Goal: Transaction & Acquisition: Purchase product/service

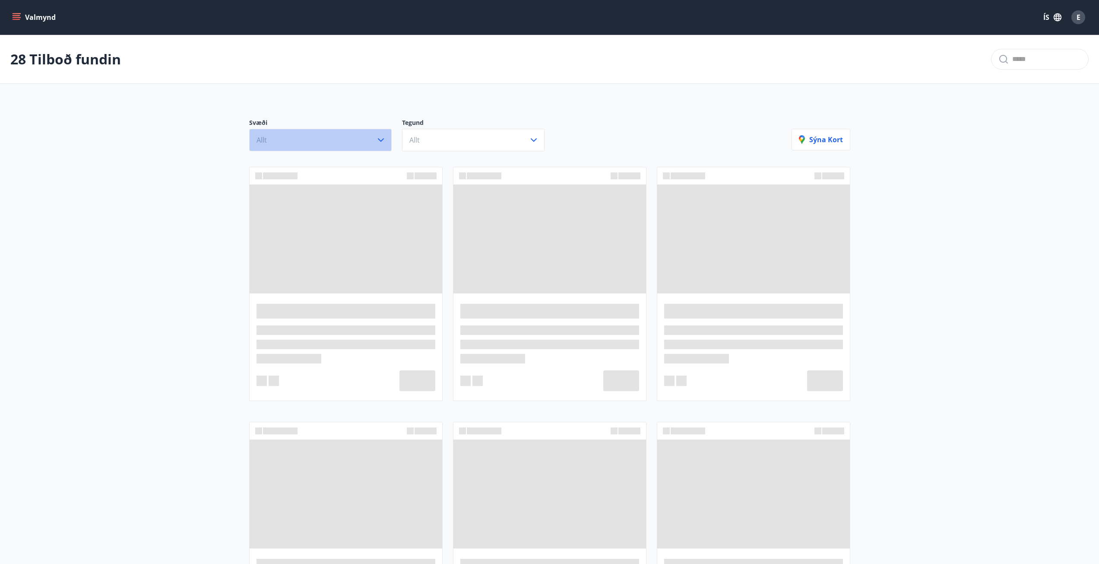
click at [379, 142] on icon "button" at bounding box center [381, 140] width 10 height 10
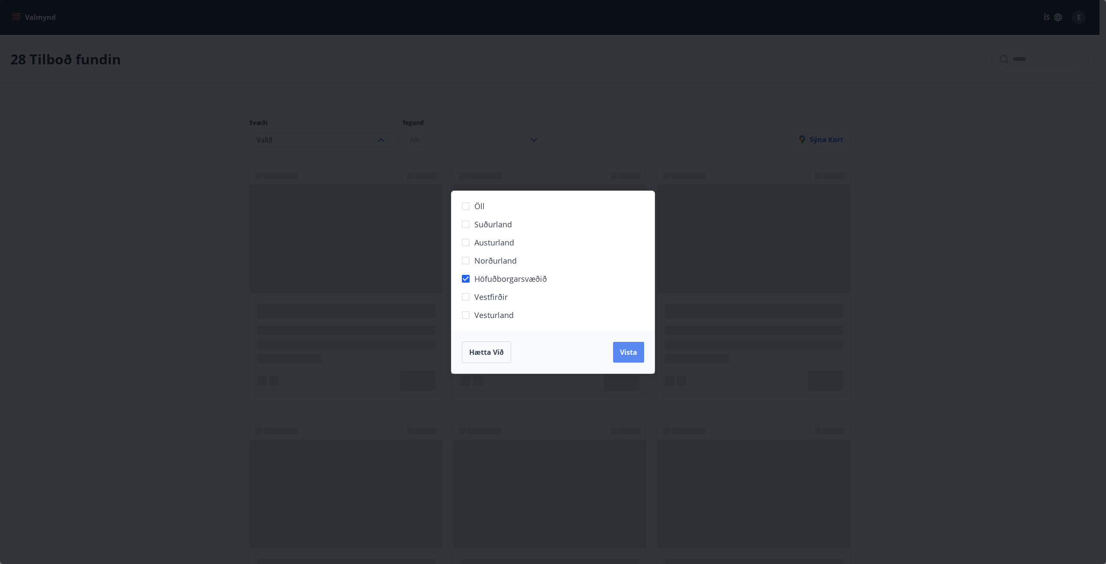
click at [628, 346] on button "Vista" at bounding box center [628, 352] width 31 height 21
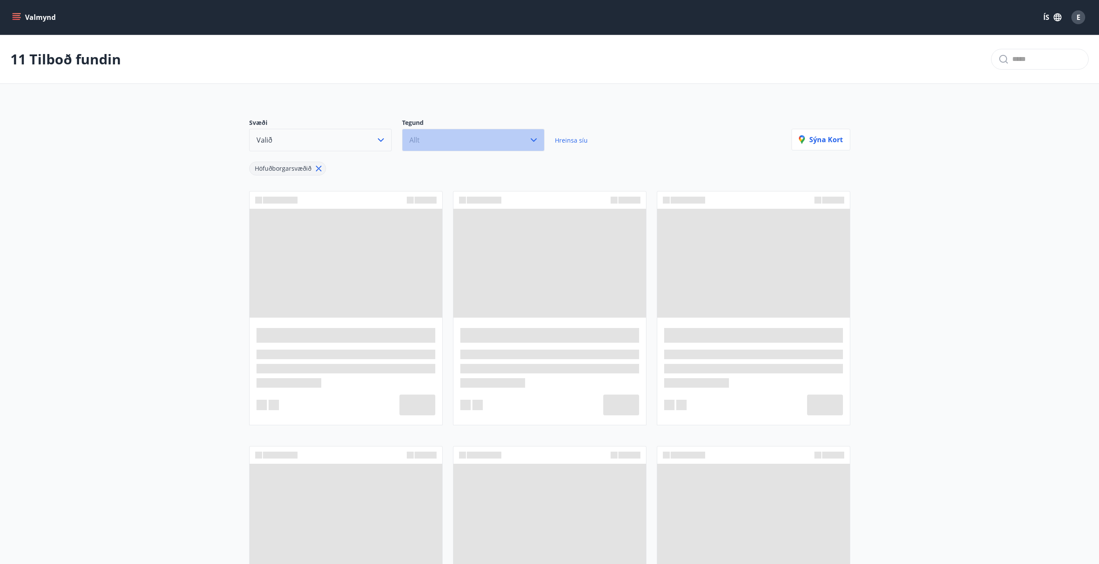
click at [432, 139] on button "Allt" at bounding box center [473, 140] width 143 height 22
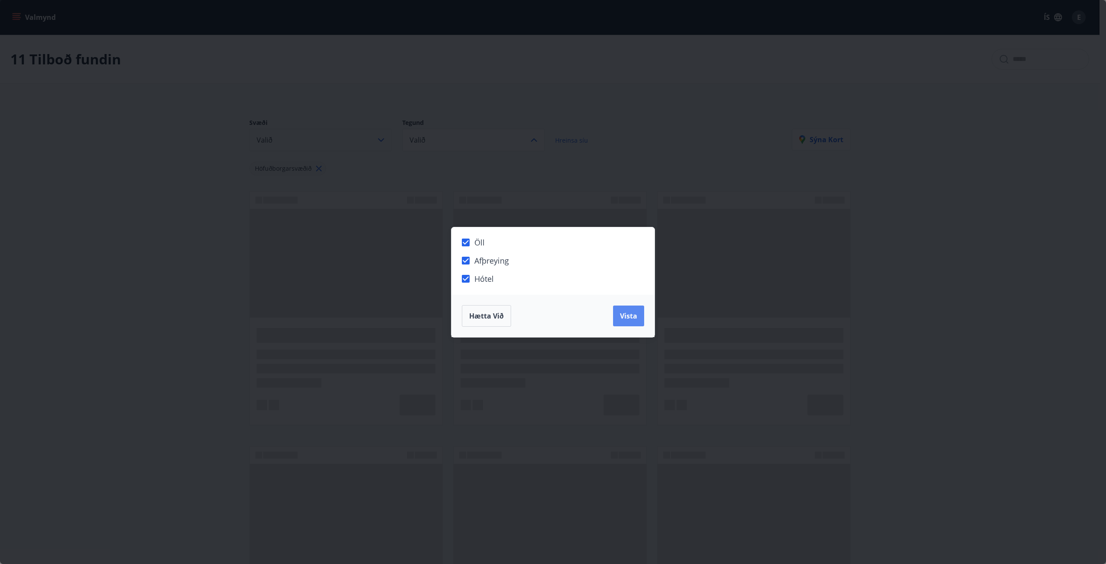
click at [623, 313] on span "Vista" at bounding box center [628, 316] width 17 height 10
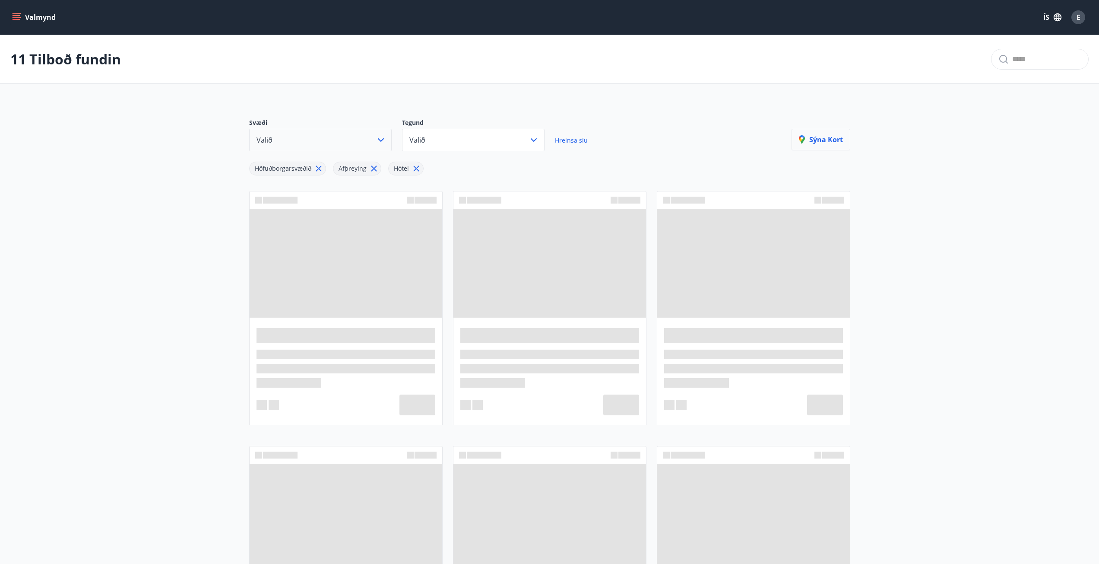
click at [815, 140] on p "Sýna kort" at bounding box center [821, 140] width 44 height 10
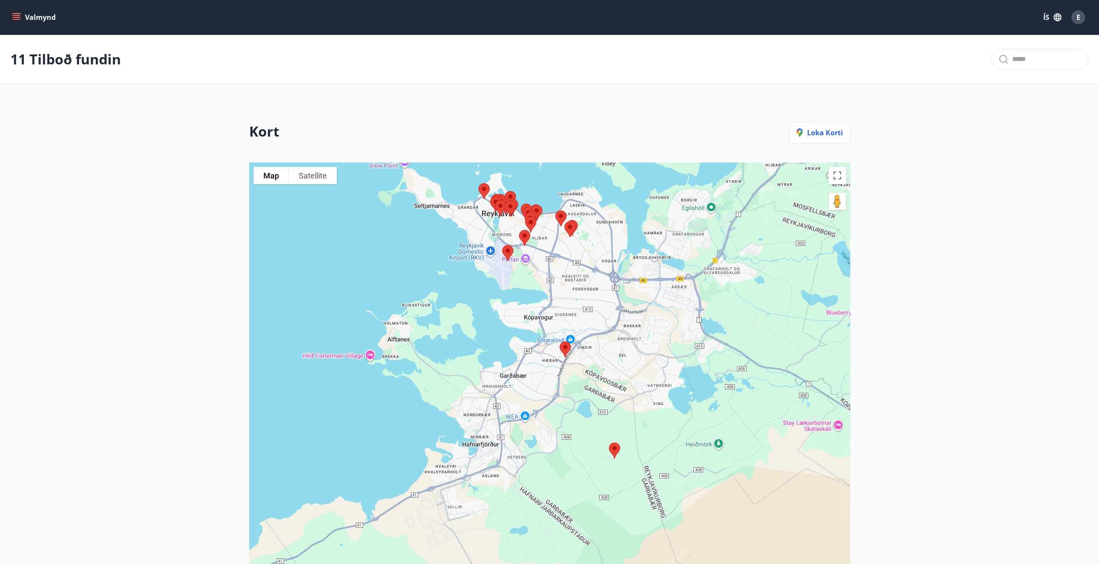
drag, startPoint x: 598, startPoint y: 510, endPoint x: 597, endPoint y: 410, distance: 99.8
click at [597, 410] on div at bounding box center [549, 423] width 601 height 522
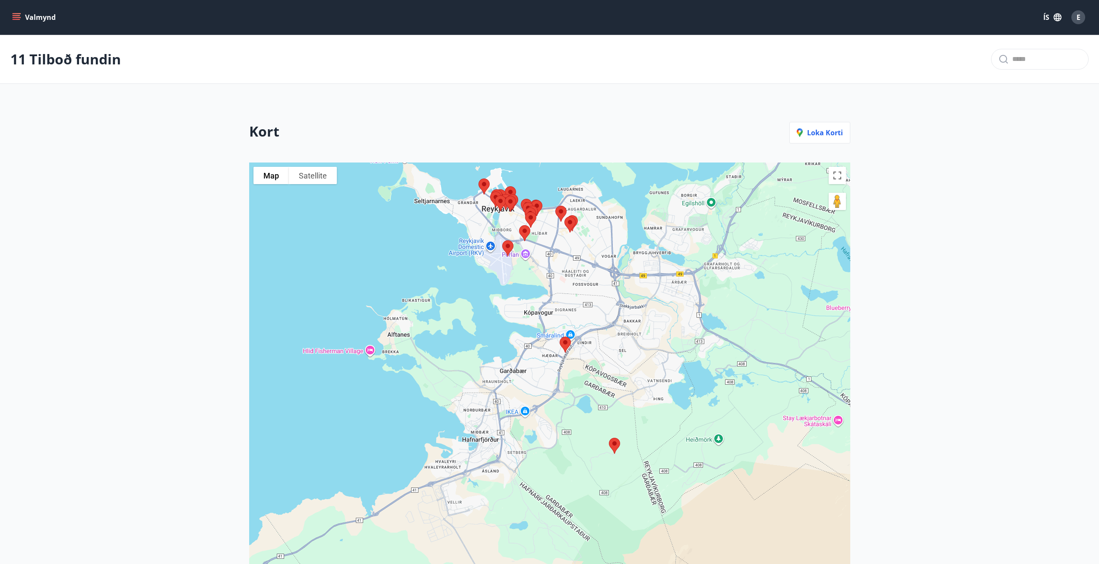
click at [610, 443] on img at bounding box center [615, 445] width 18 height 23
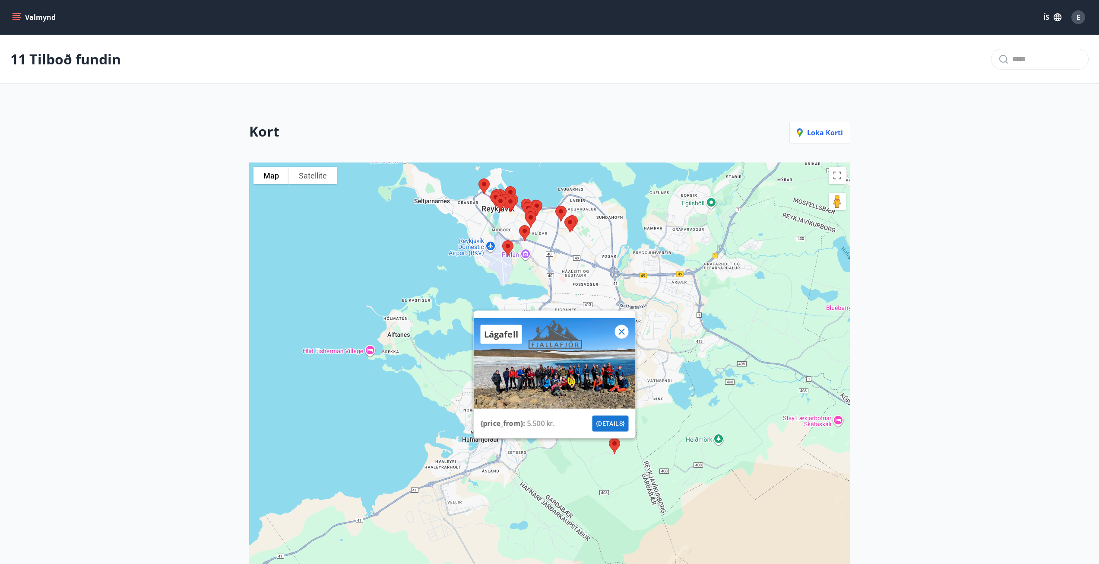
click at [625, 331] on icon at bounding box center [621, 331] width 10 height 10
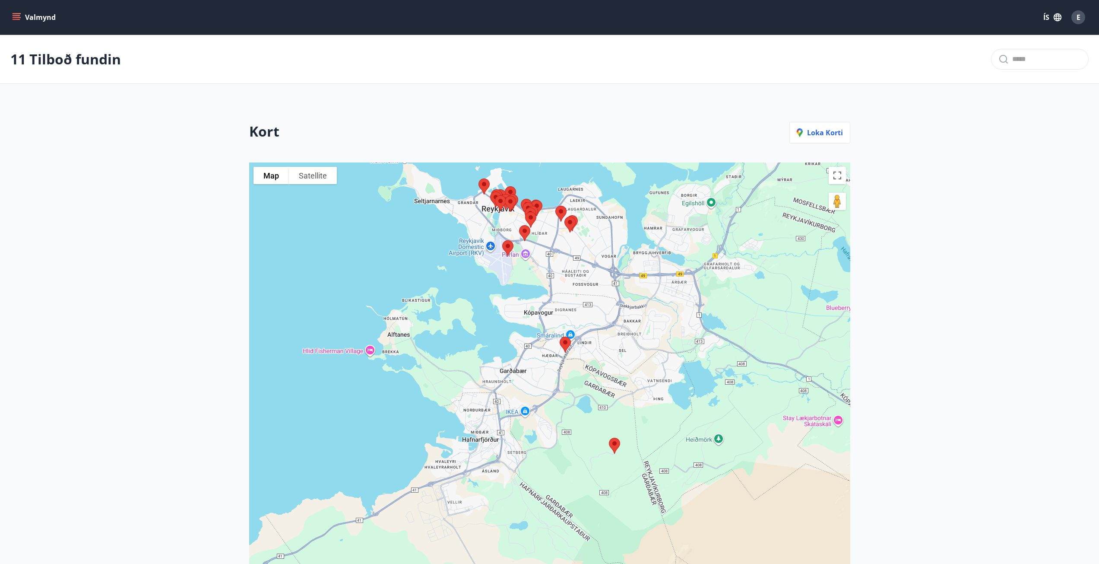
click at [566, 342] on img at bounding box center [565, 344] width 18 height 23
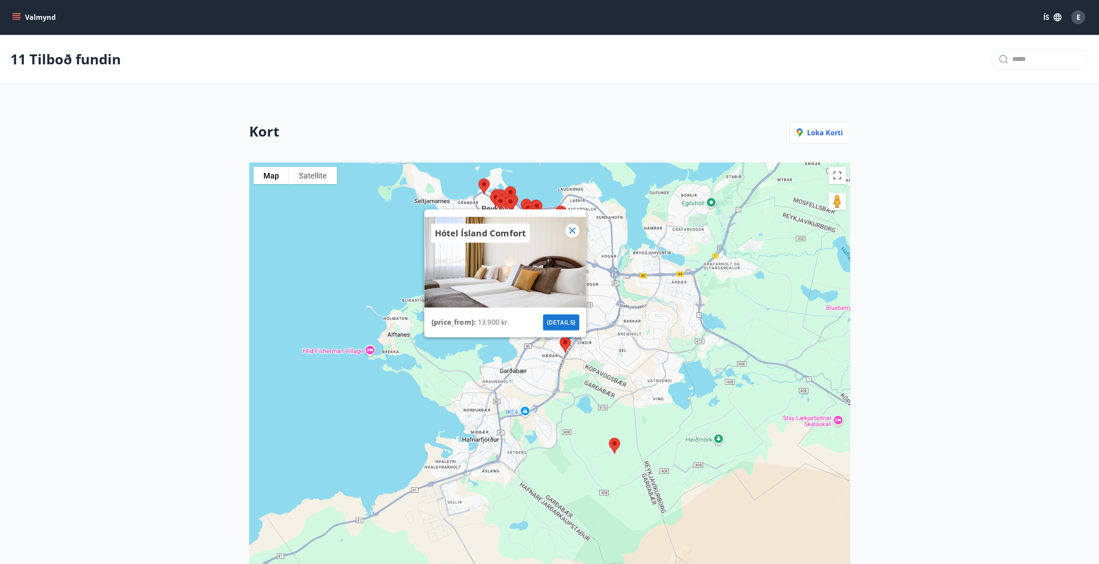
click at [573, 231] on icon at bounding box center [572, 230] width 6 height 6
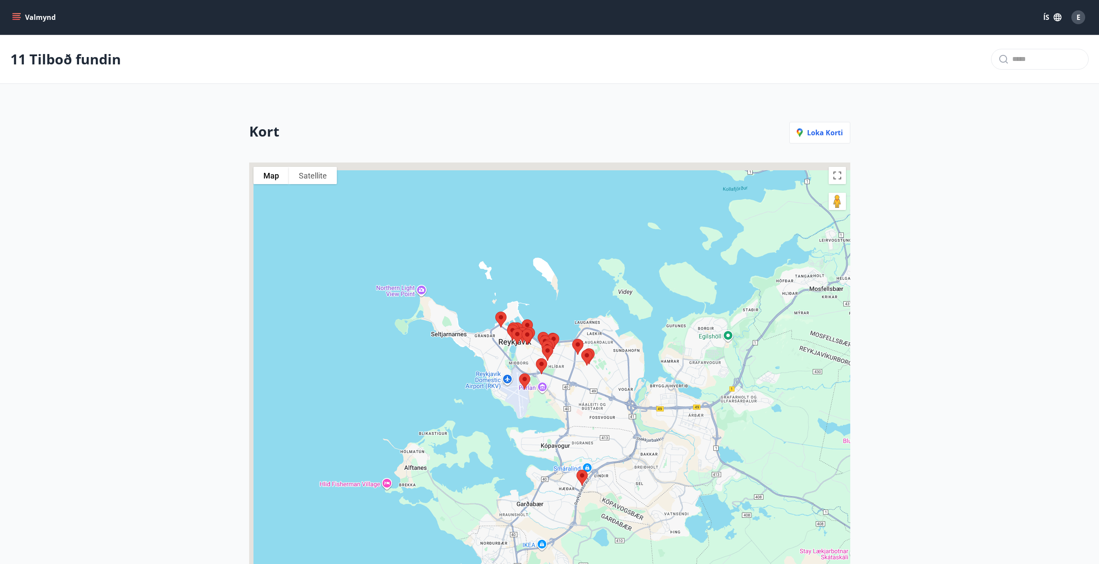
drag, startPoint x: 525, startPoint y: 273, endPoint x: 555, endPoint y: 423, distance: 153.3
click at [550, 422] on div at bounding box center [549, 423] width 601 height 522
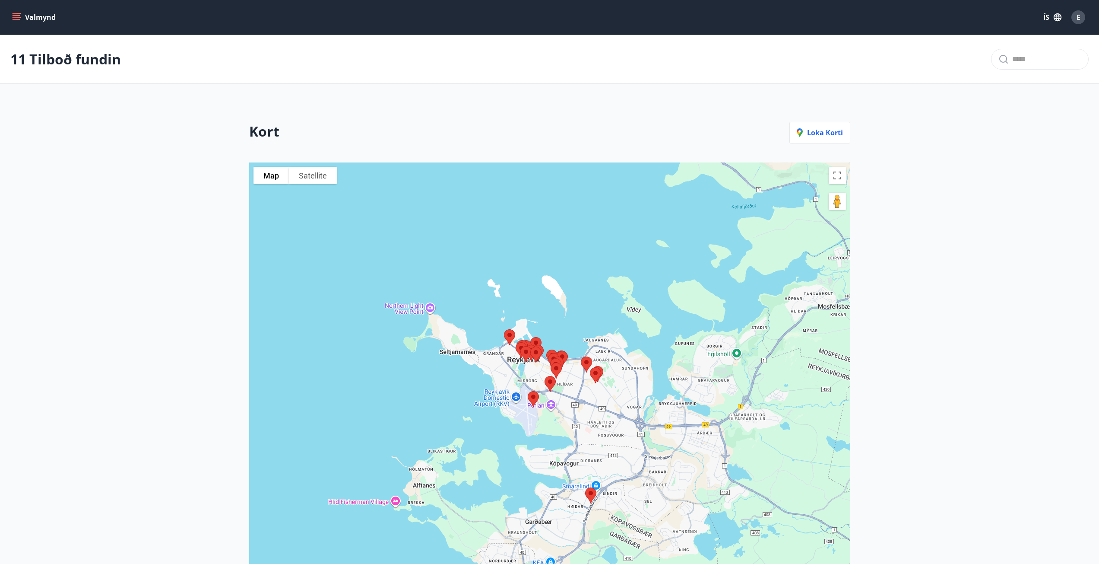
click at [567, 395] on div at bounding box center [549, 423] width 601 height 522
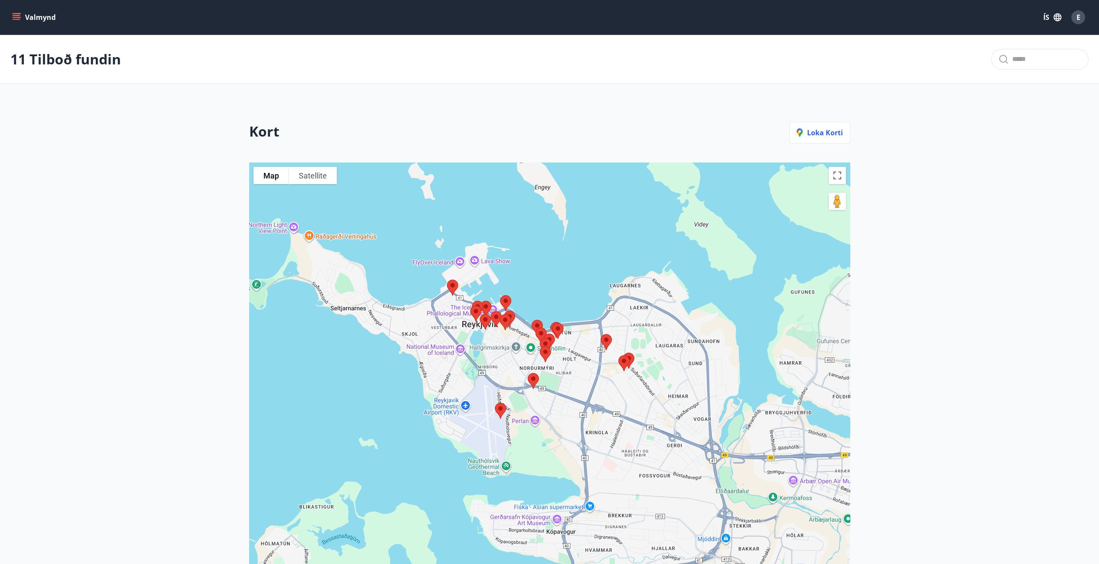
click at [500, 407] on img at bounding box center [501, 410] width 18 height 23
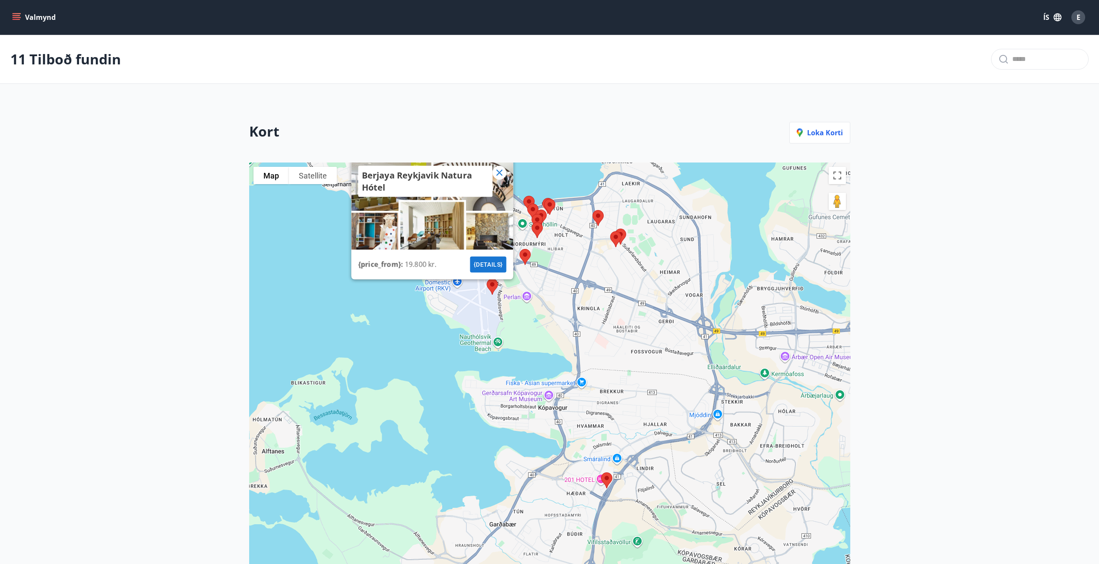
drag, startPoint x: 572, startPoint y: 454, endPoint x: 564, endPoint y: 329, distance: 125.5
click at [564, 329] on div "Berjaya Reykjavik Natura Hótel {price_from} : 19.800 kr. {details}" at bounding box center [549, 423] width 601 height 522
click at [523, 252] on img at bounding box center [525, 256] width 18 height 23
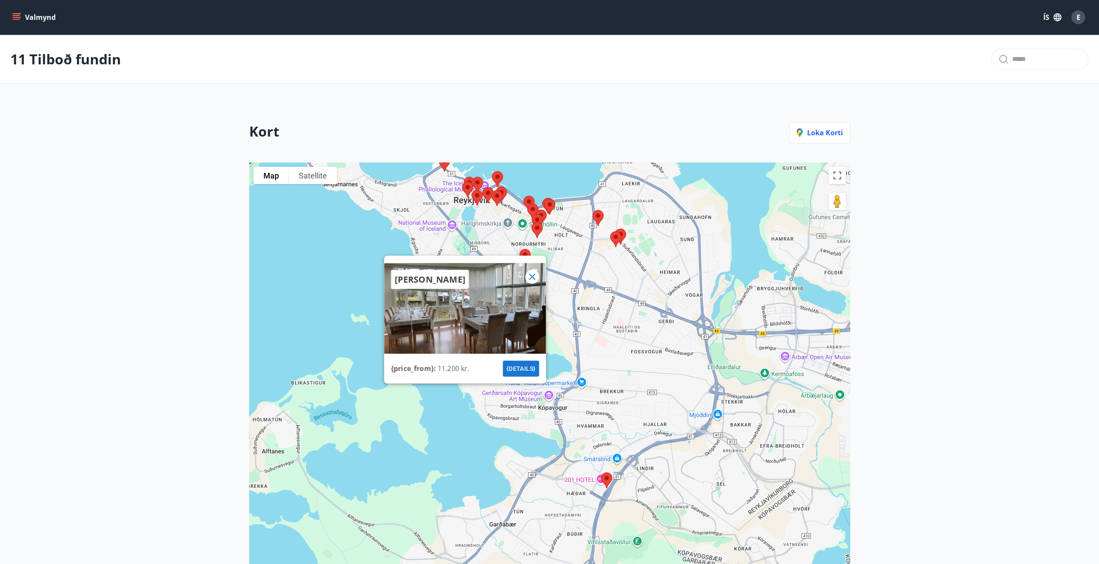
click at [534, 279] on icon at bounding box center [532, 276] width 6 height 6
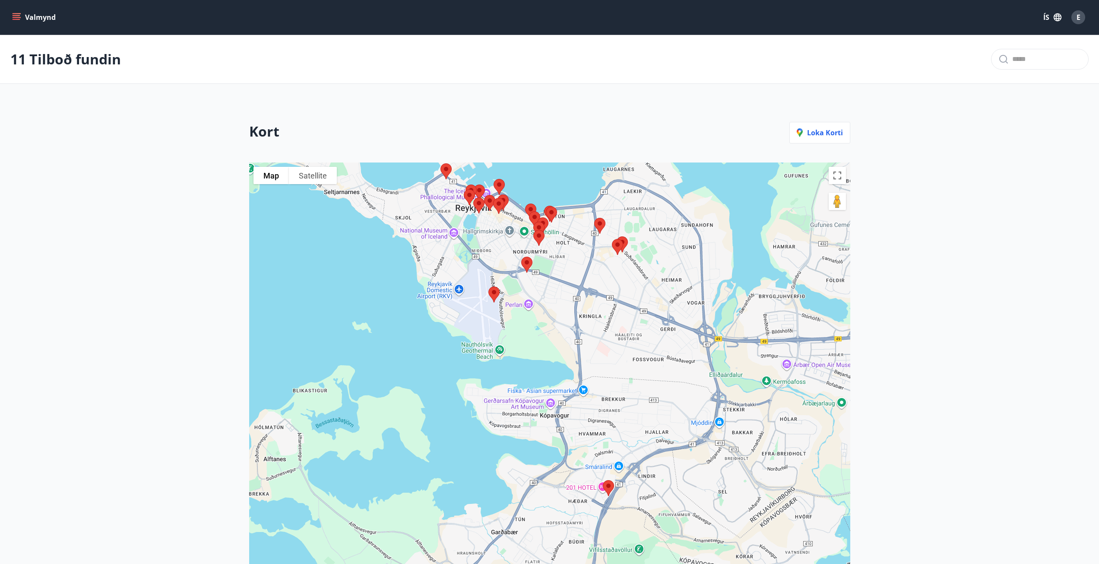
drag, startPoint x: 468, startPoint y: 234, endPoint x: 524, endPoint y: 331, distance: 111.6
click at [524, 331] on div "To navigate, press the arrow keys." at bounding box center [549, 423] width 601 height 522
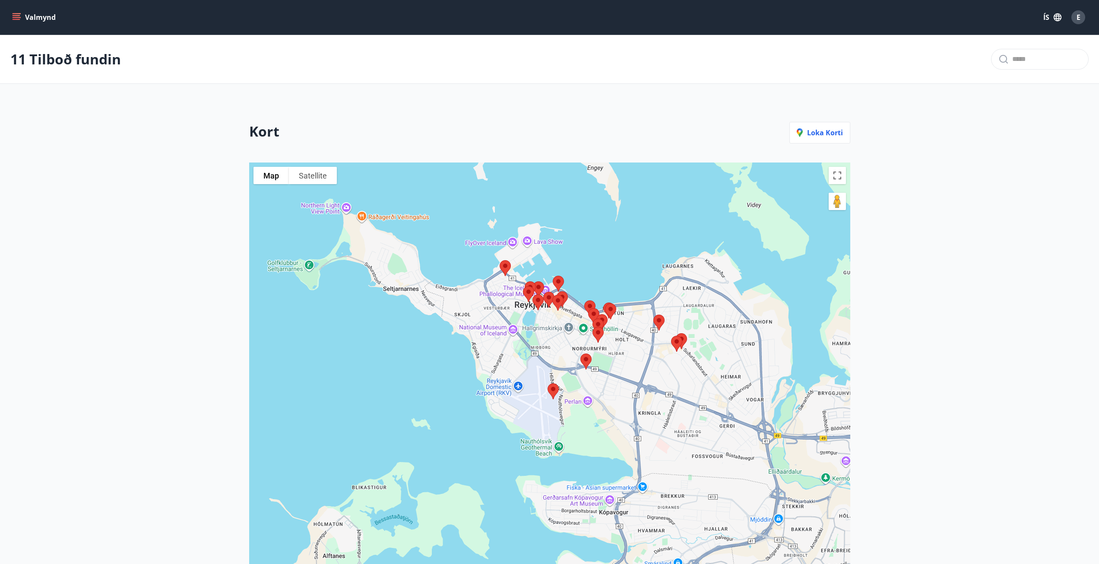
click at [508, 267] on img at bounding box center [505, 268] width 18 height 23
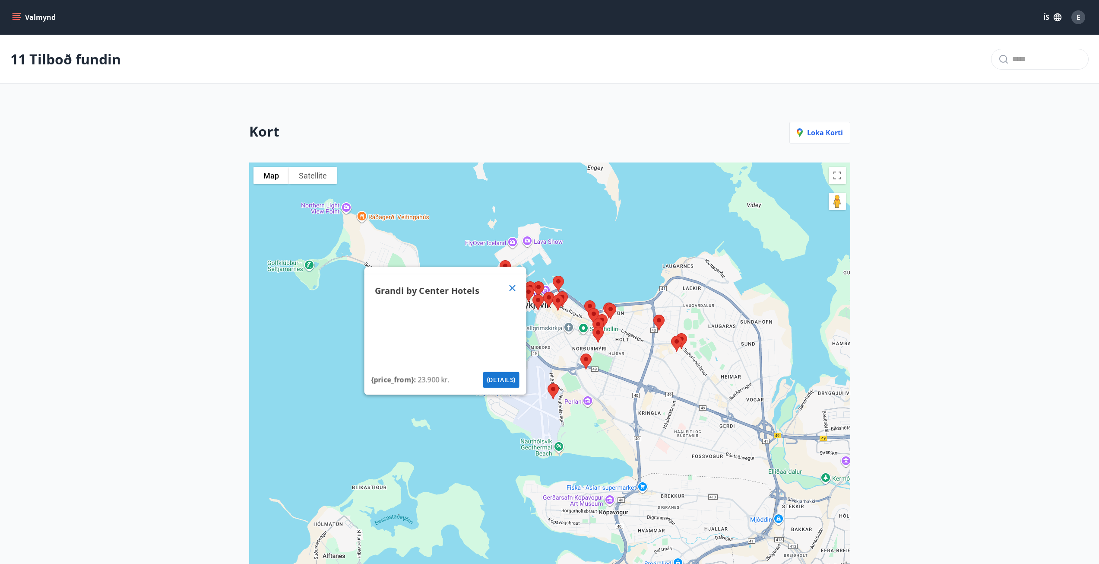
click at [511, 287] on icon at bounding box center [512, 287] width 10 height 10
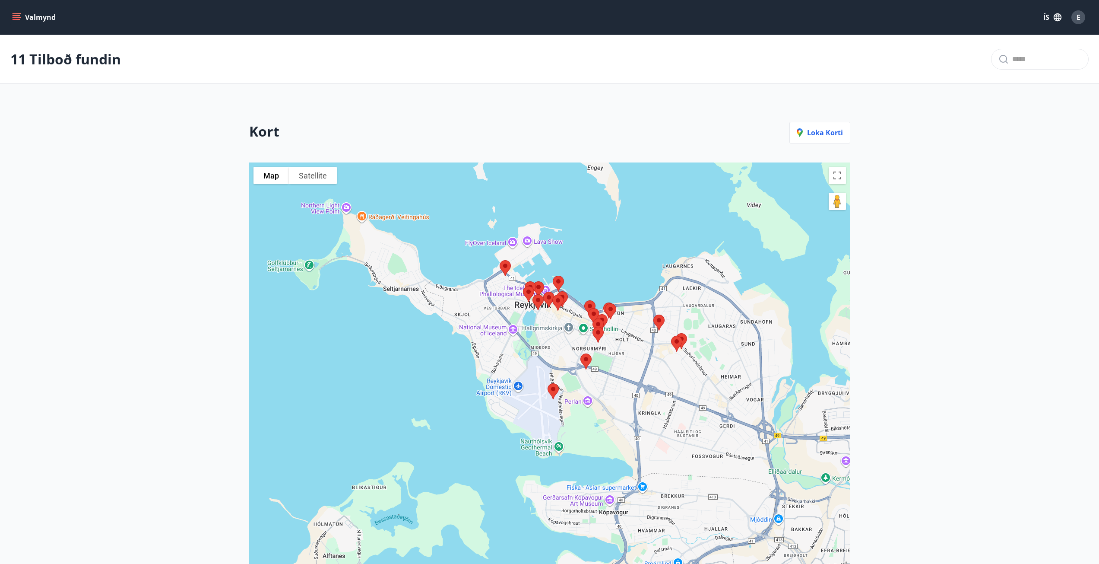
click at [552, 388] on img at bounding box center [553, 391] width 18 height 23
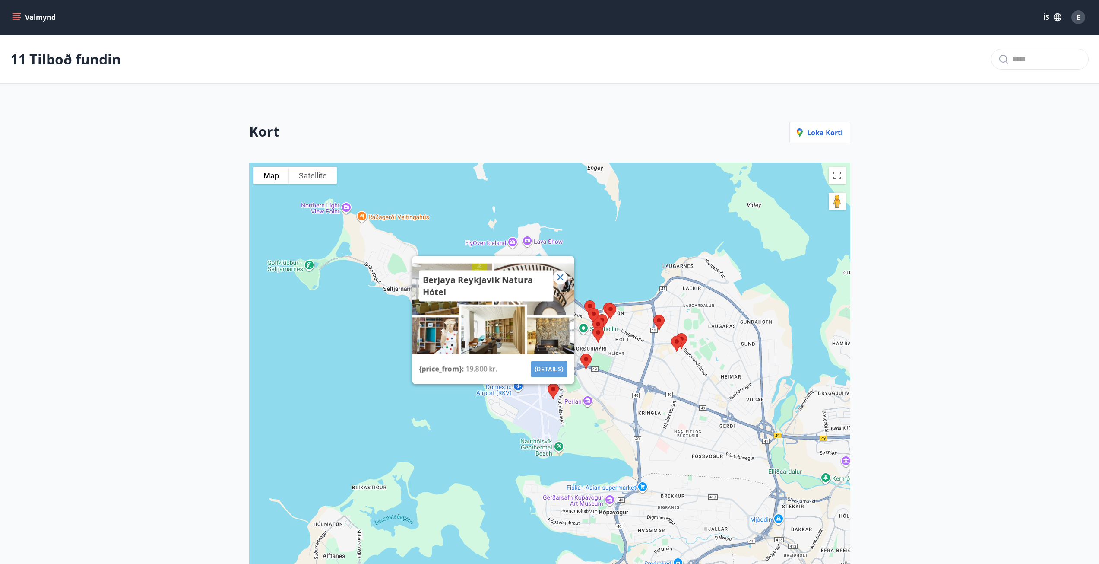
click at [549, 366] on button "{details}" at bounding box center [549, 369] width 36 height 16
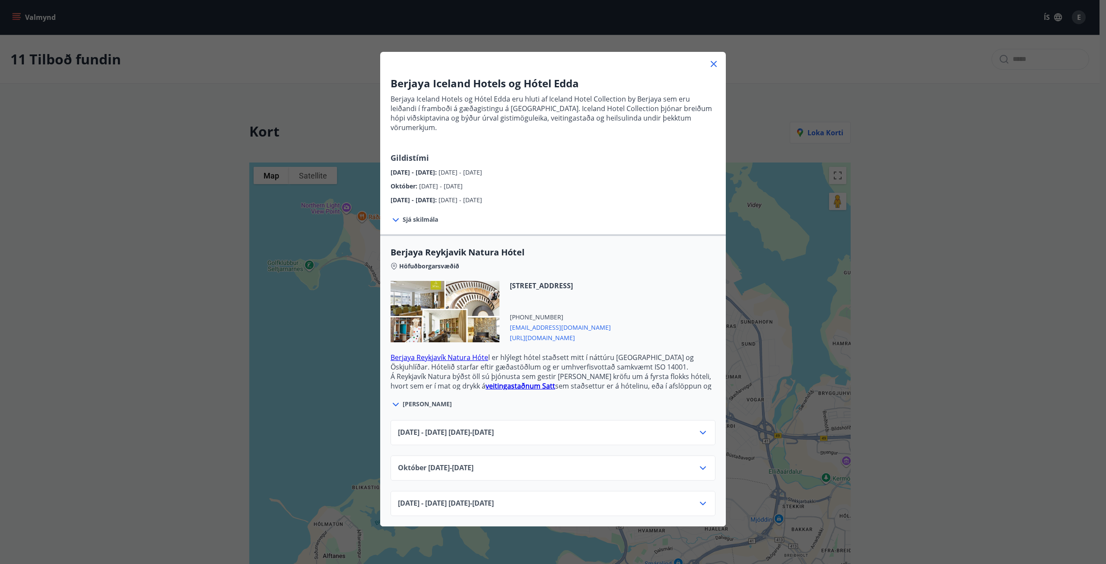
click at [651, 463] on div "[DATE]10.25 - [DATE]" at bounding box center [553, 471] width 310 height 17
click at [698, 463] on icon at bounding box center [703, 468] width 10 height 10
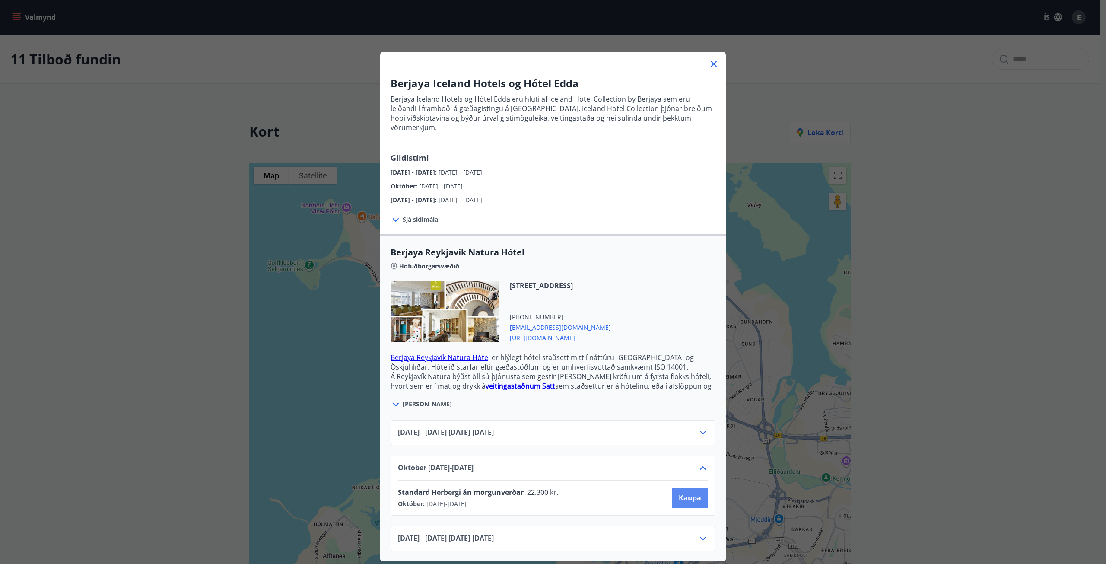
click at [688, 493] on span "Kaupa" at bounding box center [690, 498] width 22 height 10
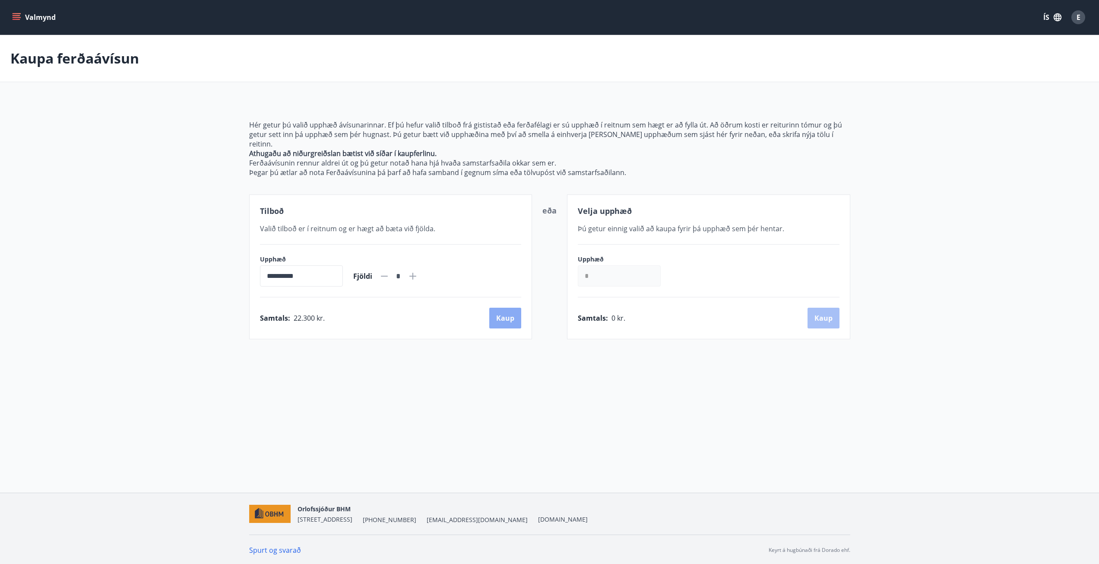
click at [500, 311] on button "Kaup" at bounding box center [505, 318] width 32 height 21
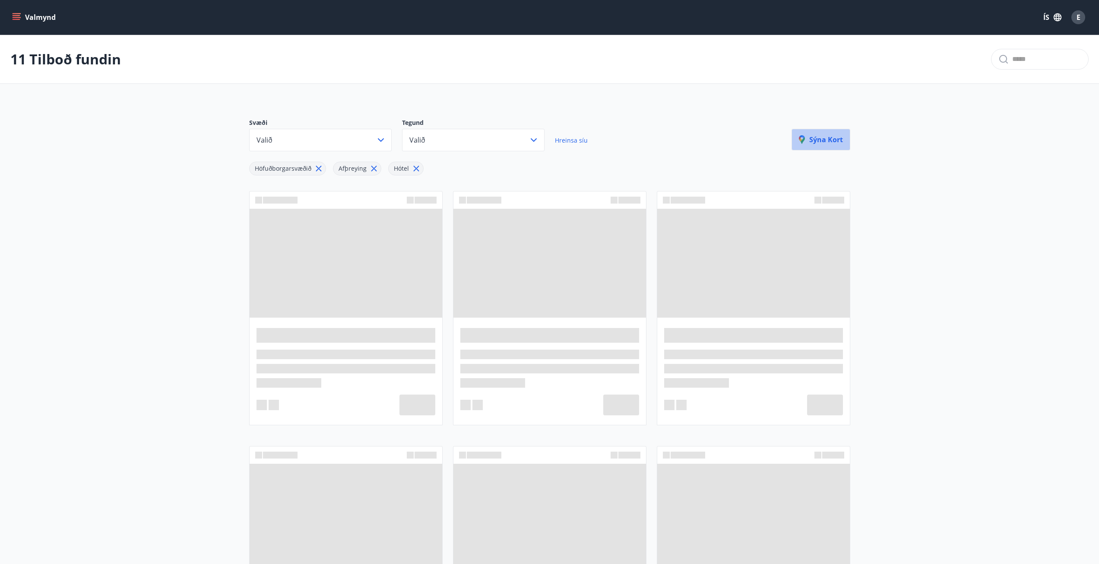
click at [824, 140] on p "Sýna kort" at bounding box center [821, 140] width 44 height 10
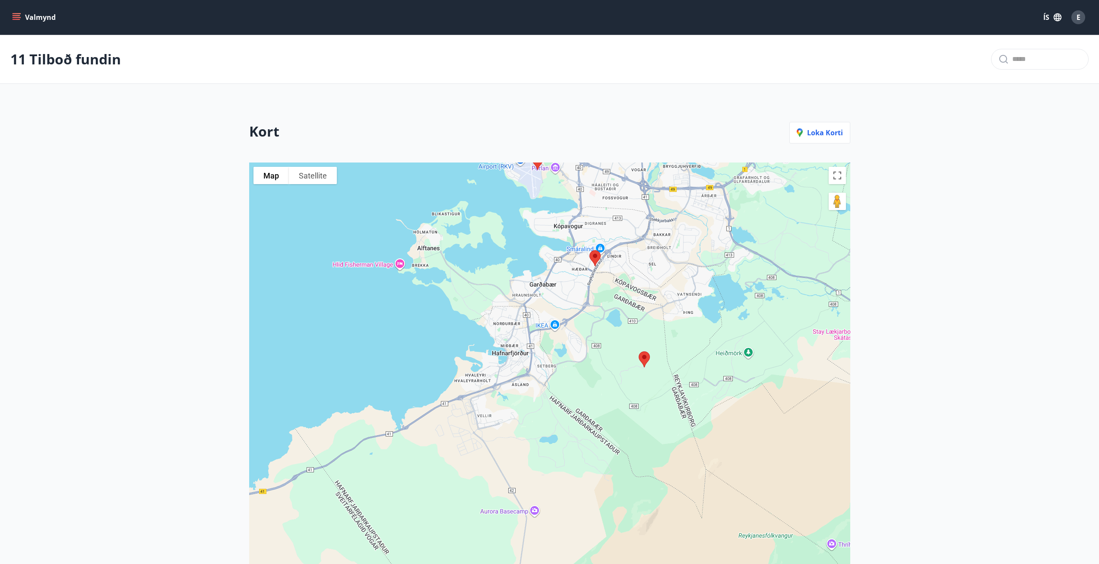
drag, startPoint x: 513, startPoint y: 453, endPoint x: 548, endPoint y: 291, distance: 166.1
click at [548, 291] on div at bounding box center [549, 423] width 601 height 522
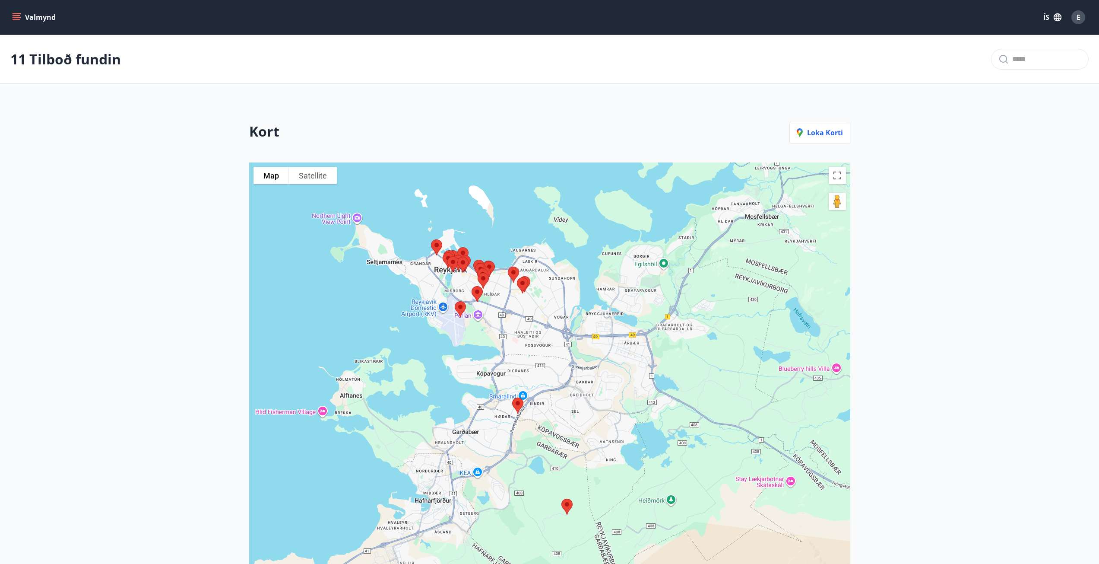
drag, startPoint x: 522, startPoint y: 315, endPoint x: 435, endPoint y: 479, distance: 185.3
click at [435, 479] on div at bounding box center [549, 423] width 601 height 522
click at [452, 286] on div at bounding box center [549, 423] width 601 height 522
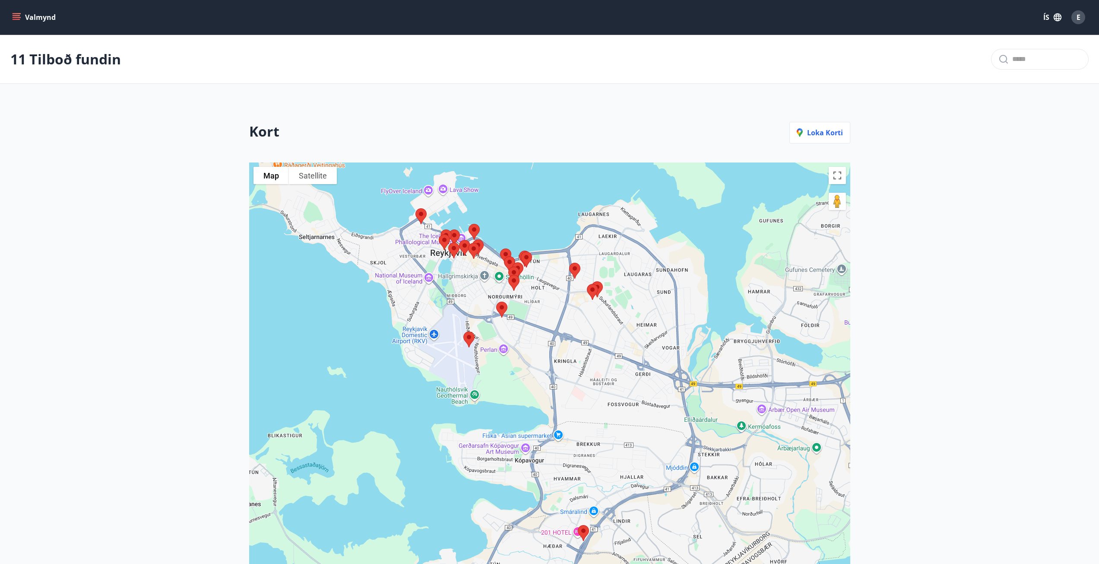
click at [578, 269] on img at bounding box center [575, 270] width 18 height 23
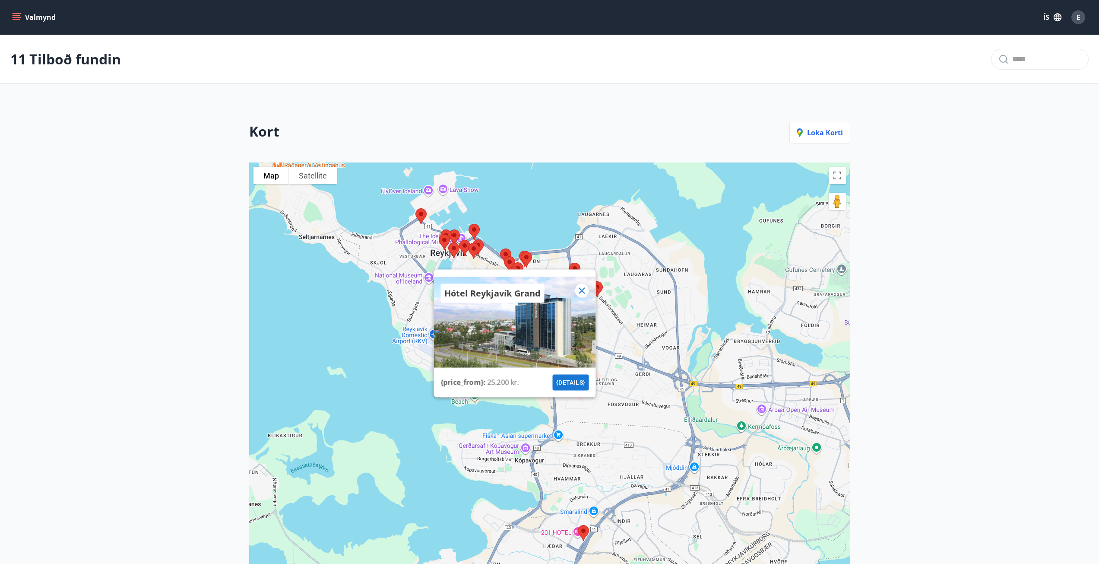
click at [584, 290] on icon at bounding box center [582, 290] width 10 height 10
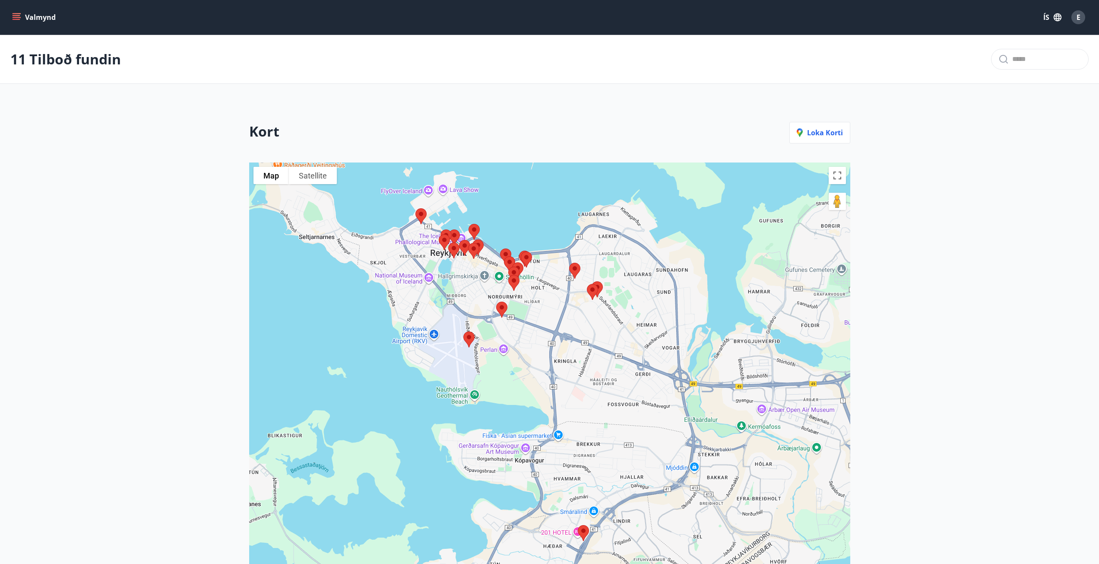
click at [591, 290] on img at bounding box center [593, 291] width 18 height 23
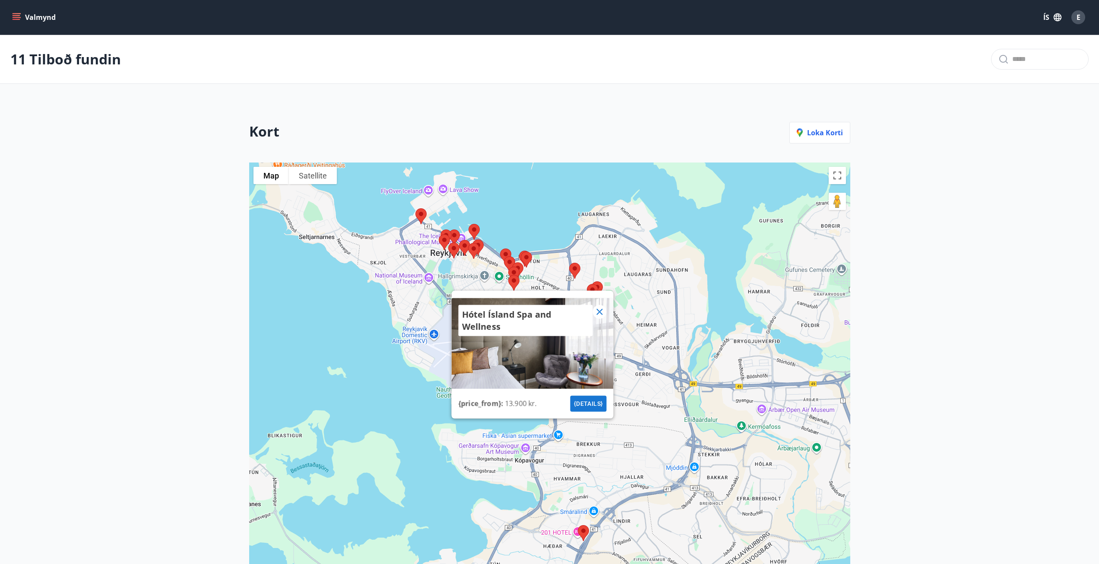
click at [603, 311] on icon at bounding box center [599, 311] width 10 height 10
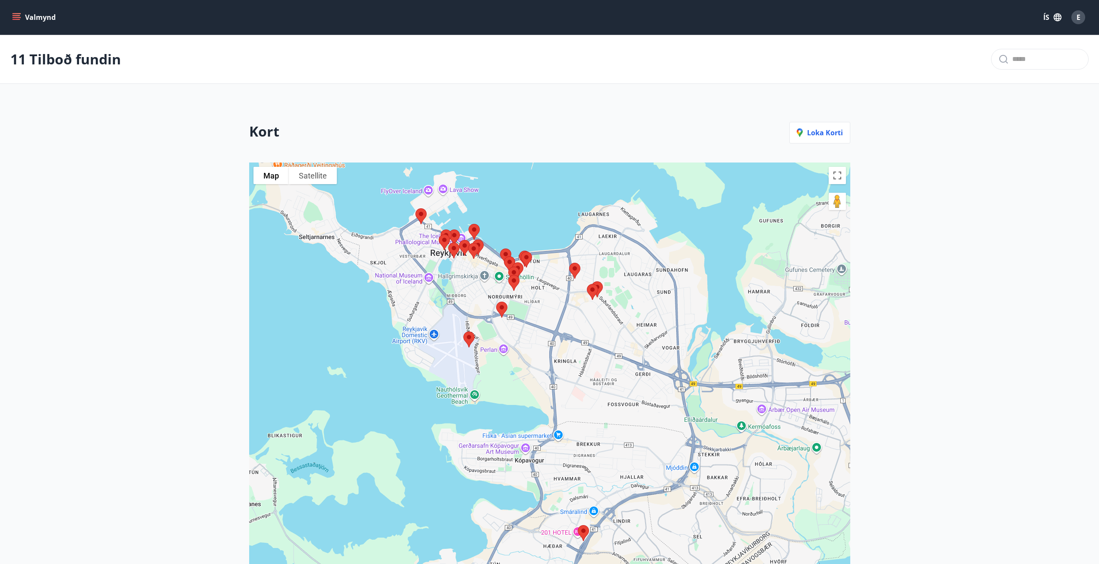
click at [600, 285] on img at bounding box center [593, 291] width 18 height 23
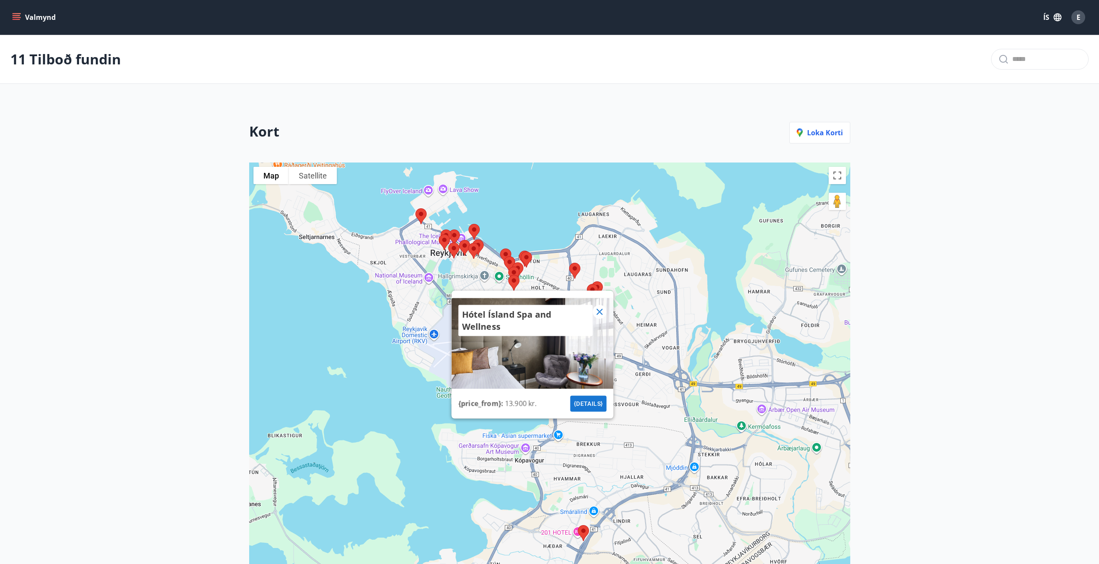
drag, startPoint x: 601, startPoint y: 312, endPoint x: 593, endPoint y: 311, distance: 7.8
click at [601, 312] on icon at bounding box center [599, 311] width 10 height 10
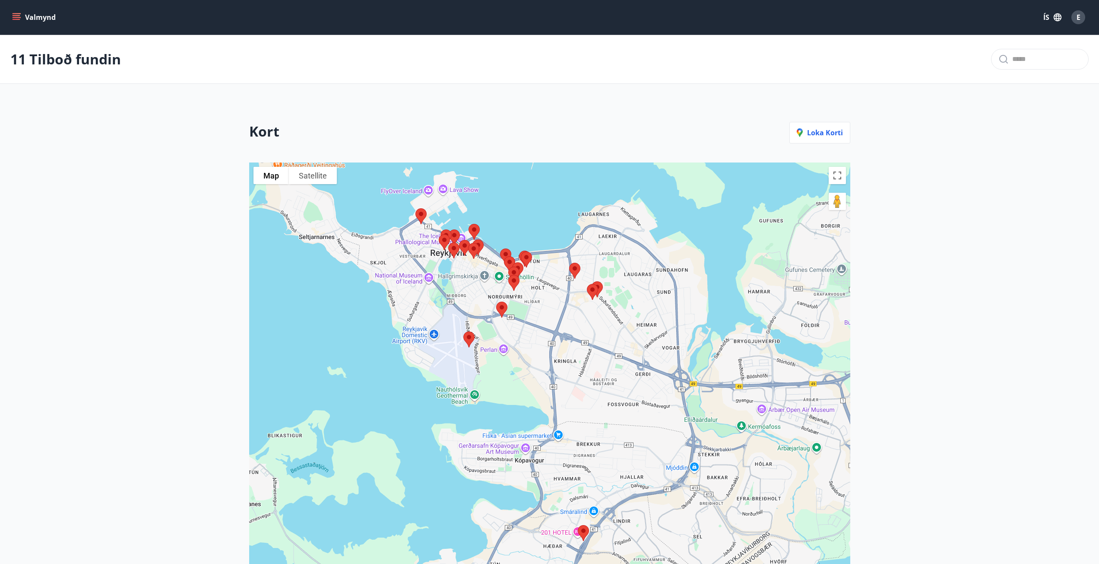
click at [446, 270] on div "To navigate, press the arrow keys." at bounding box center [549, 423] width 601 height 522
click at [446, 270] on div at bounding box center [549, 423] width 601 height 522
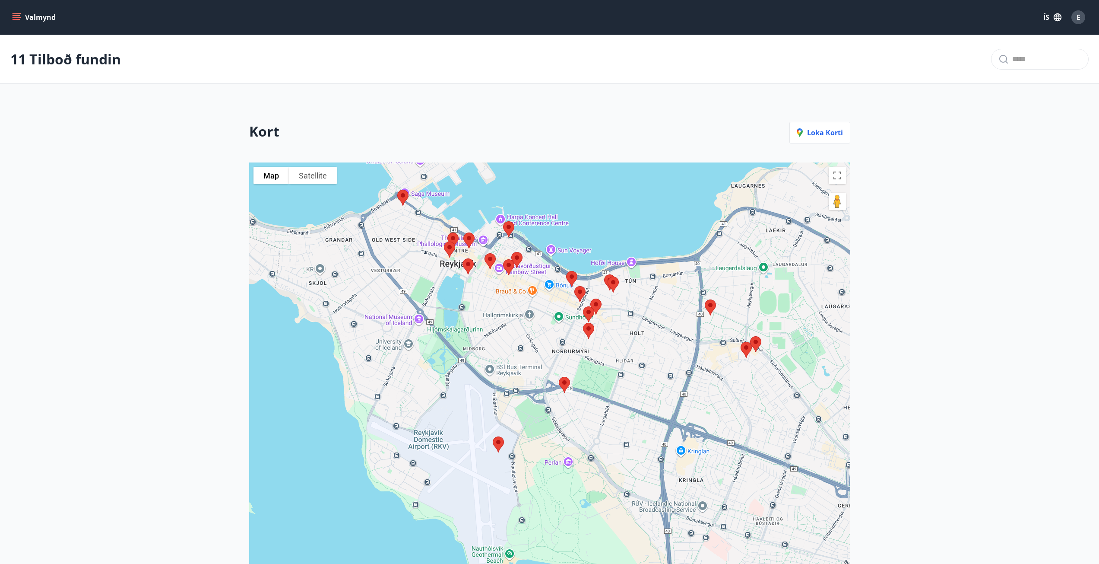
drag, startPoint x: 448, startPoint y: 268, endPoint x: 463, endPoint y: 363, distance: 96.7
click at [463, 363] on div at bounding box center [549, 423] width 601 height 522
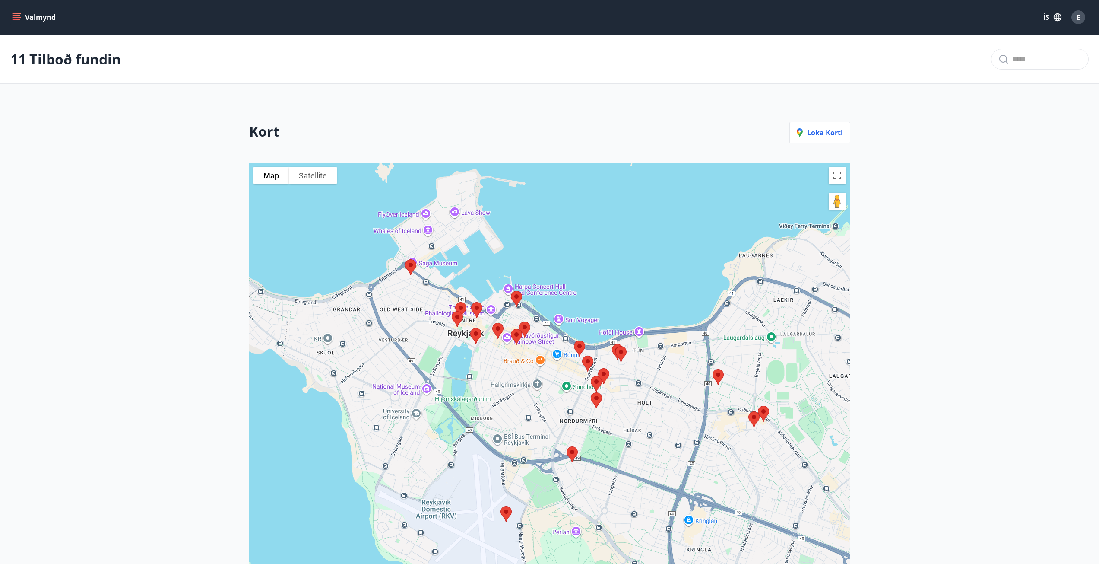
click at [463, 363] on div at bounding box center [549, 423] width 601 height 522
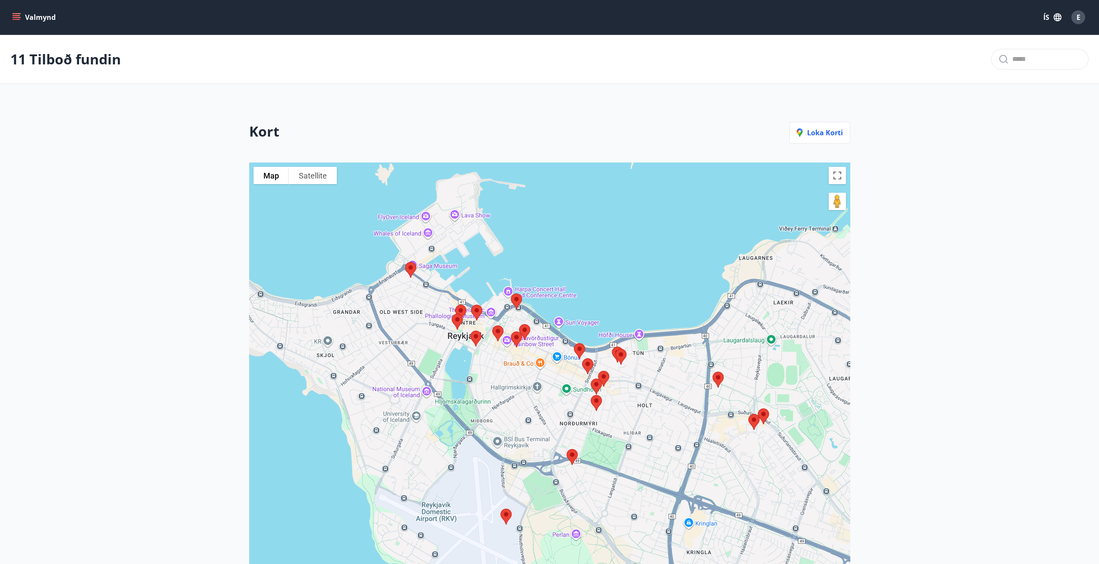
click at [463, 363] on div at bounding box center [549, 423] width 601 height 522
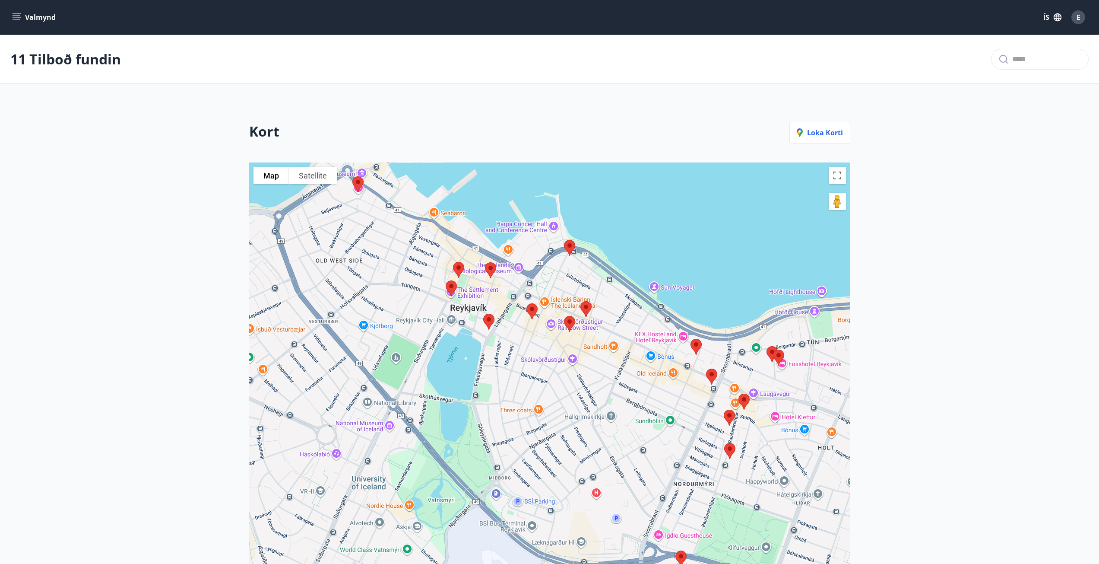
click at [729, 449] on img at bounding box center [730, 450] width 18 height 23
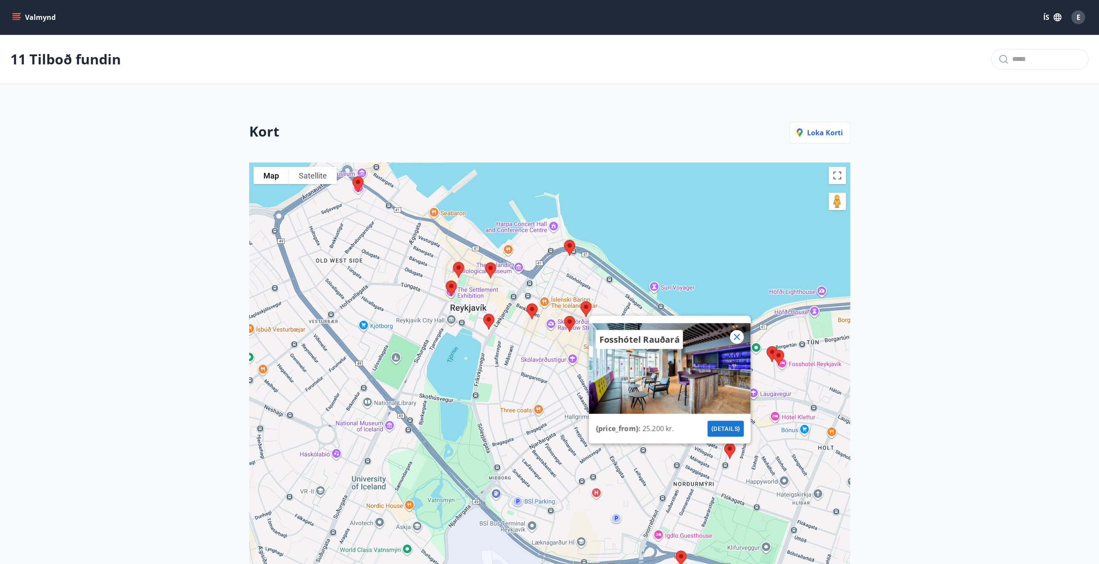
drag, startPoint x: 740, startPoint y: 340, endPoint x: 740, endPoint y: 347, distance: 6.9
click at [740, 340] on icon at bounding box center [737, 336] width 10 height 10
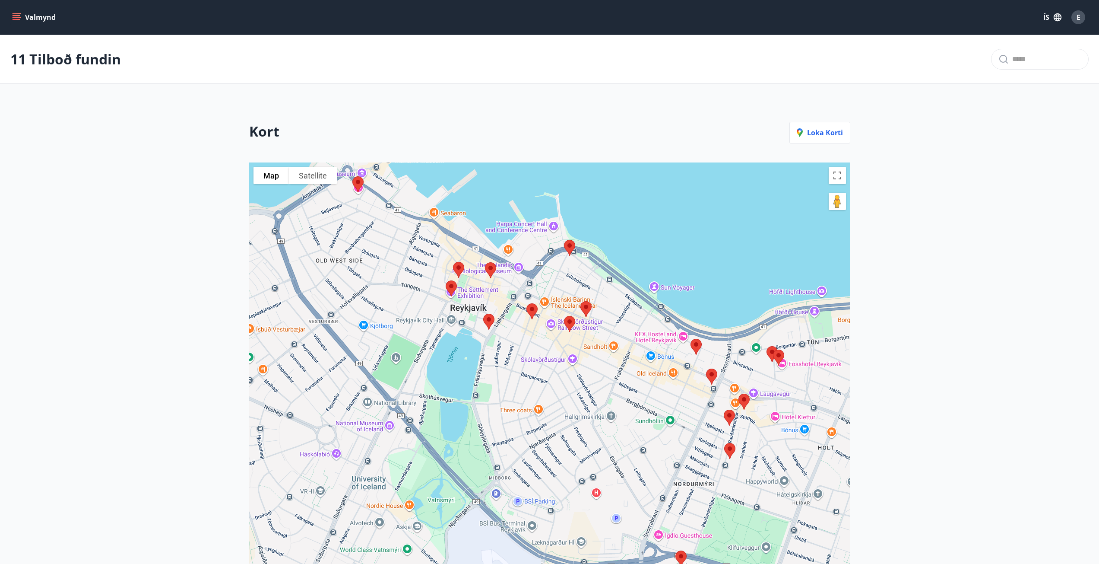
click at [728, 413] on img at bounding box center [729, 417] width 18 height 23
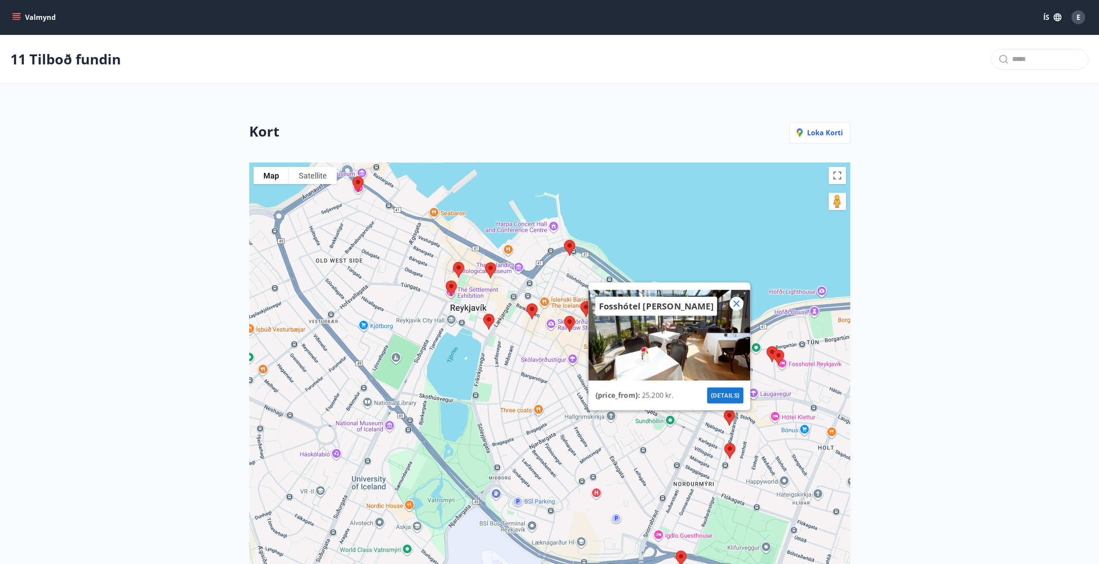
click at [737, 304] on icon at bounding box center [736, 303] width 1 height 1
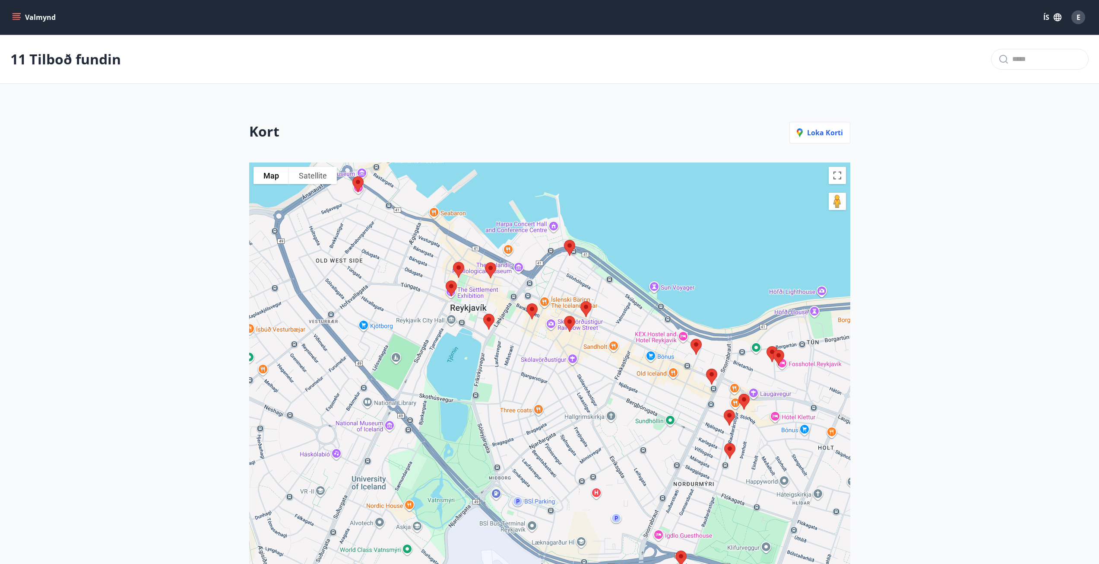
click at [486, 314] on img at bounding box center [489, 321] width 18 height 23
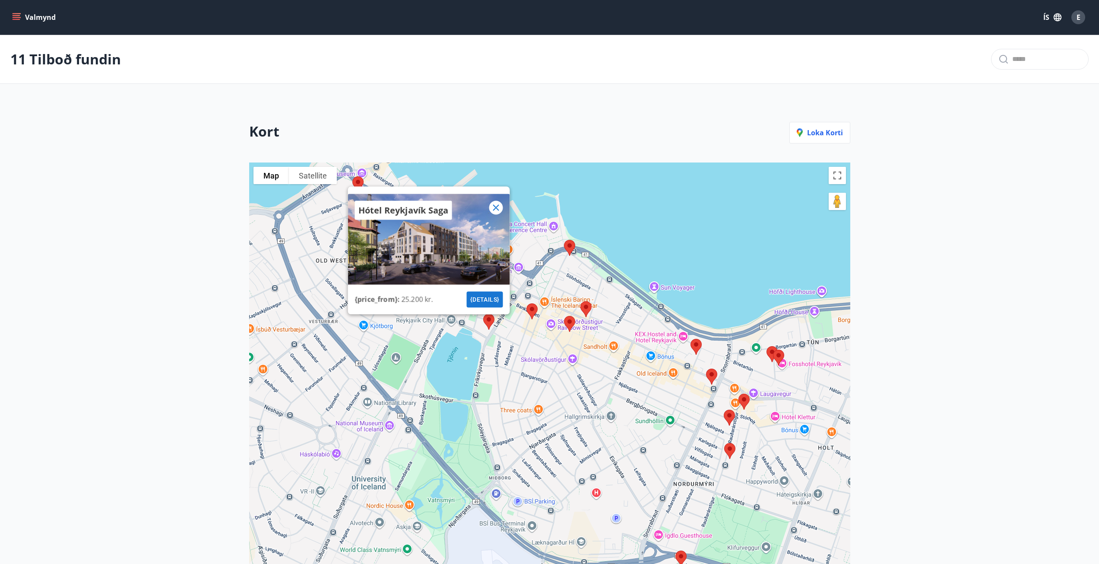
click at [495, 208] on icon at bounding box center [496, 207] width 6 height 6
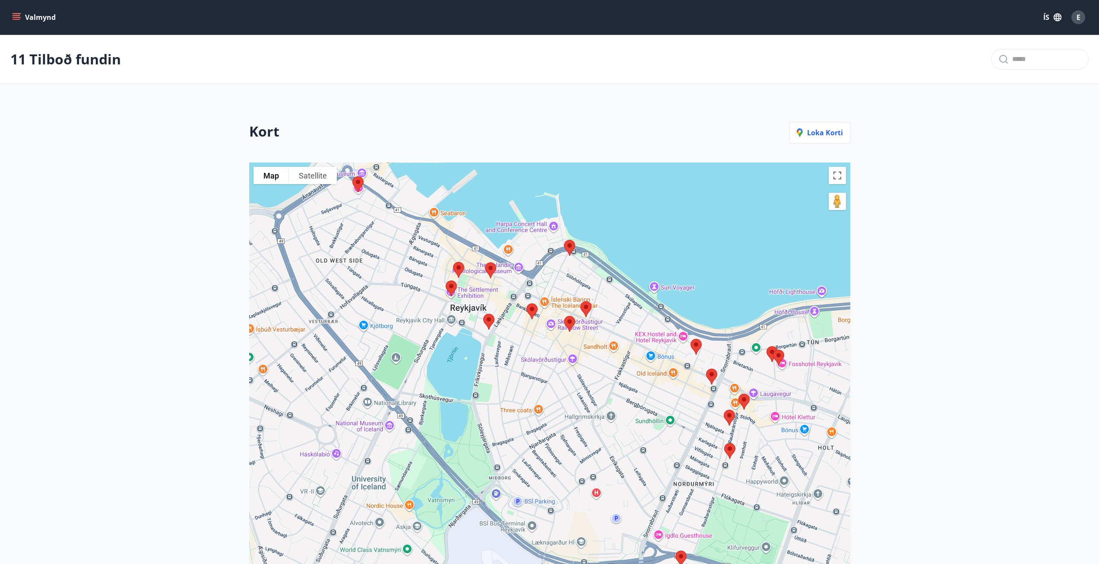
click at [453, 285] on img at bounding box center [451, 288] width 18 height 23
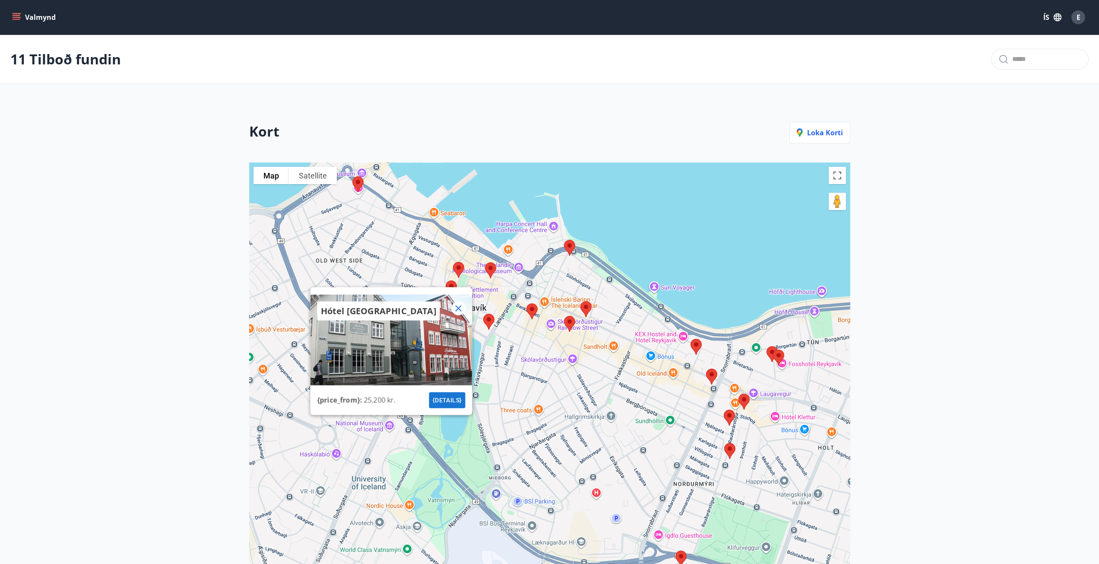
click at [459, 308] on icon at bounding box center [458, 308] width 6 height 6
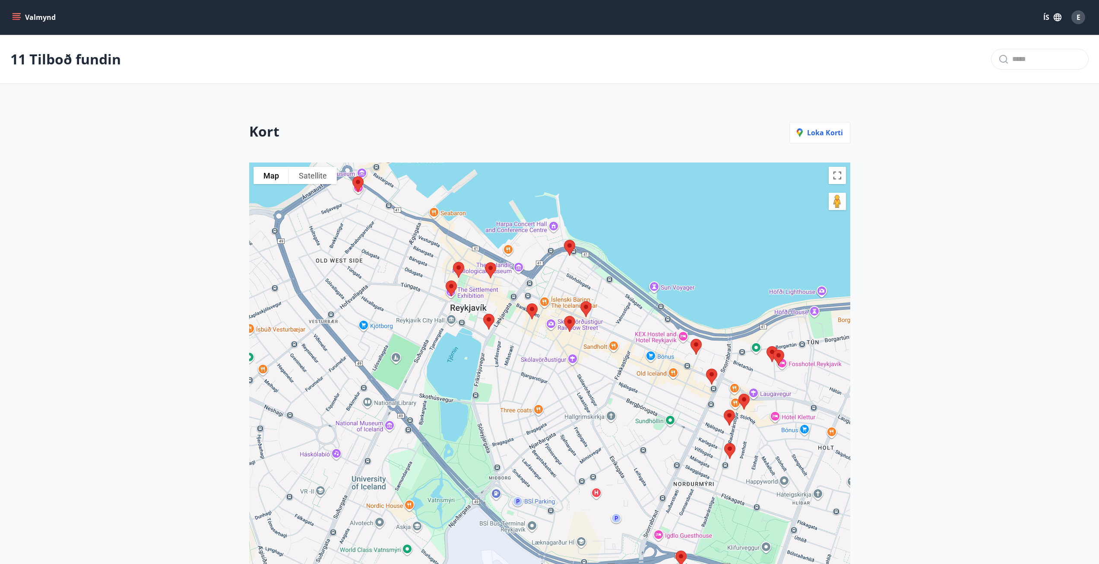
click at [459, 265] on img at bounding box center [459, 269] width 18 height 23
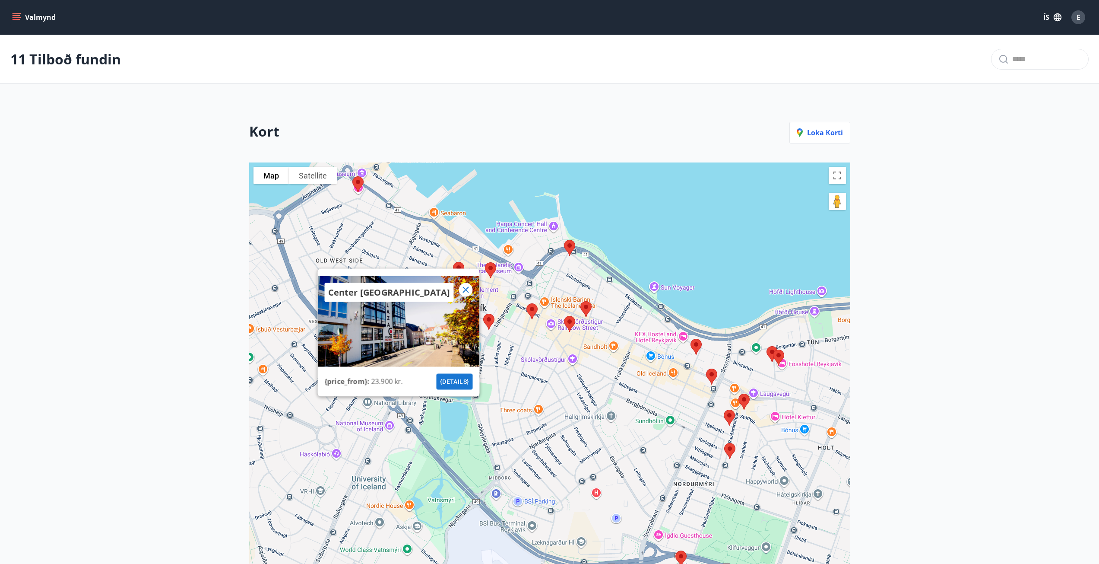
click at [464, 289] on icon at bounding box center [465, 289] width 10 height 10
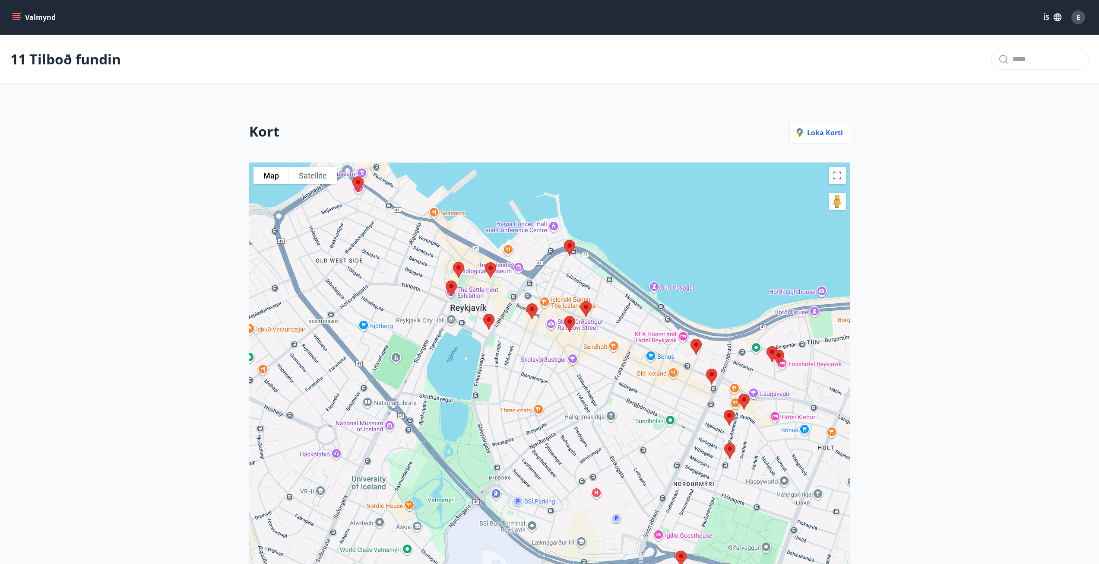
click at [493, 269] on img at bounding box center [491, 270] width 18 height 23
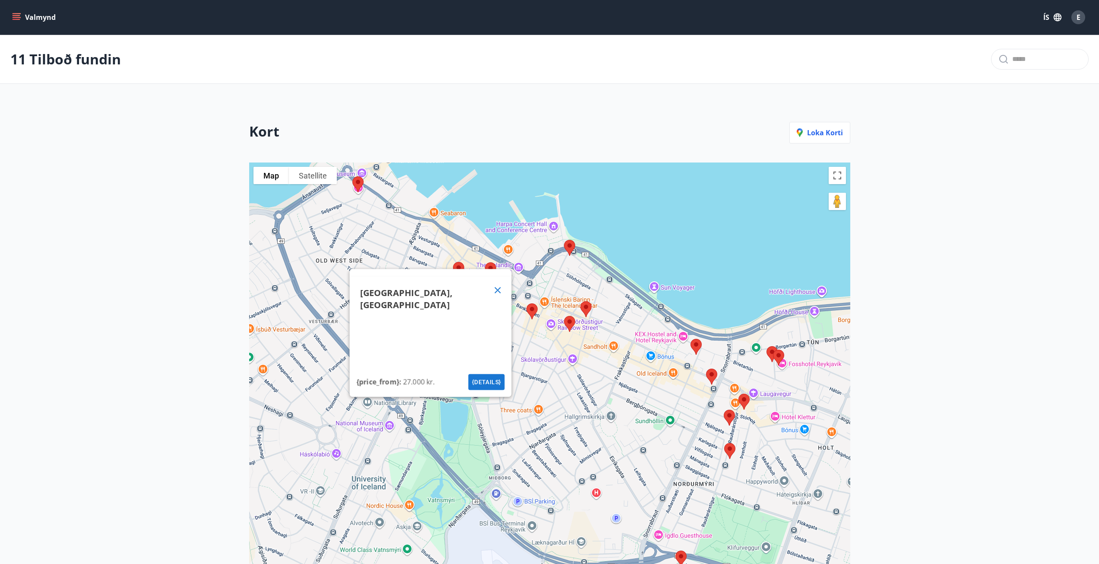
click at [499, 290] on icon at bounding box center [497, 290] width 10 height 10
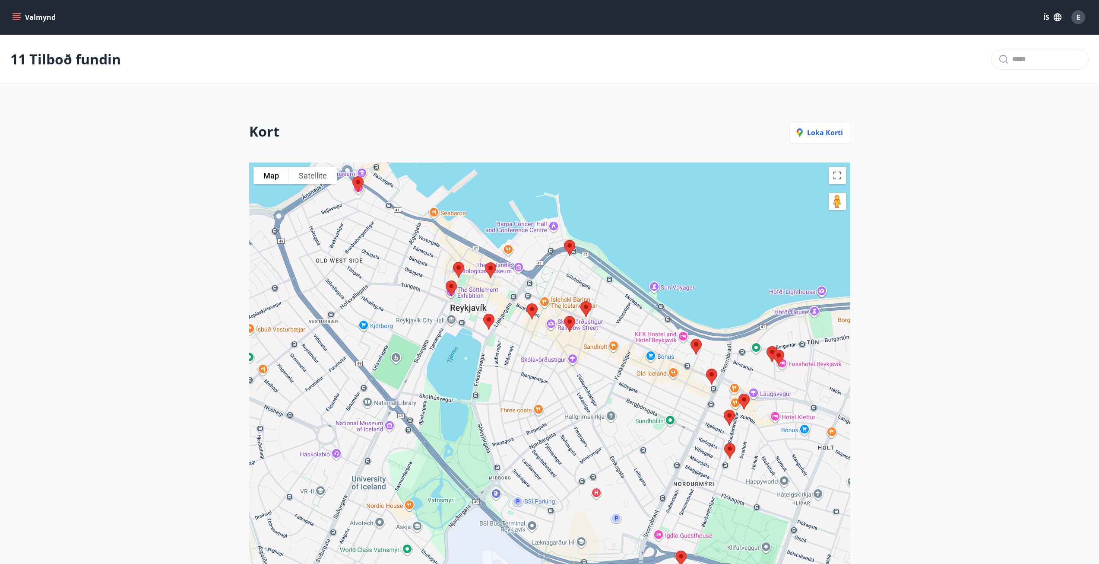
click at [533, 310] on img at bounding box center [532, 311] width 18 height 23
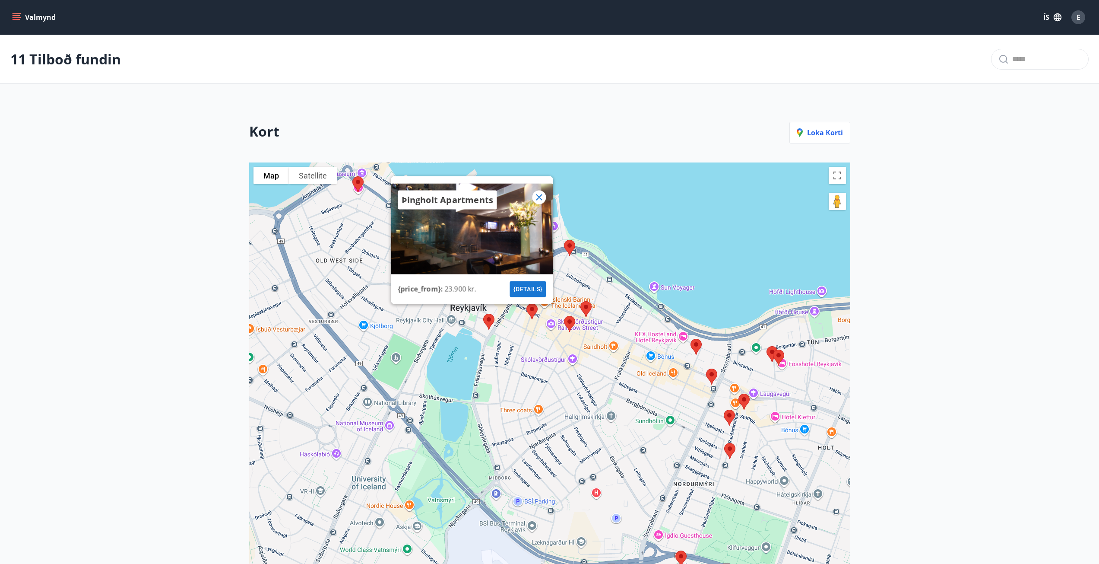
click at [541, 199] on icon at bounding box center [539, 197] width 6 height 6
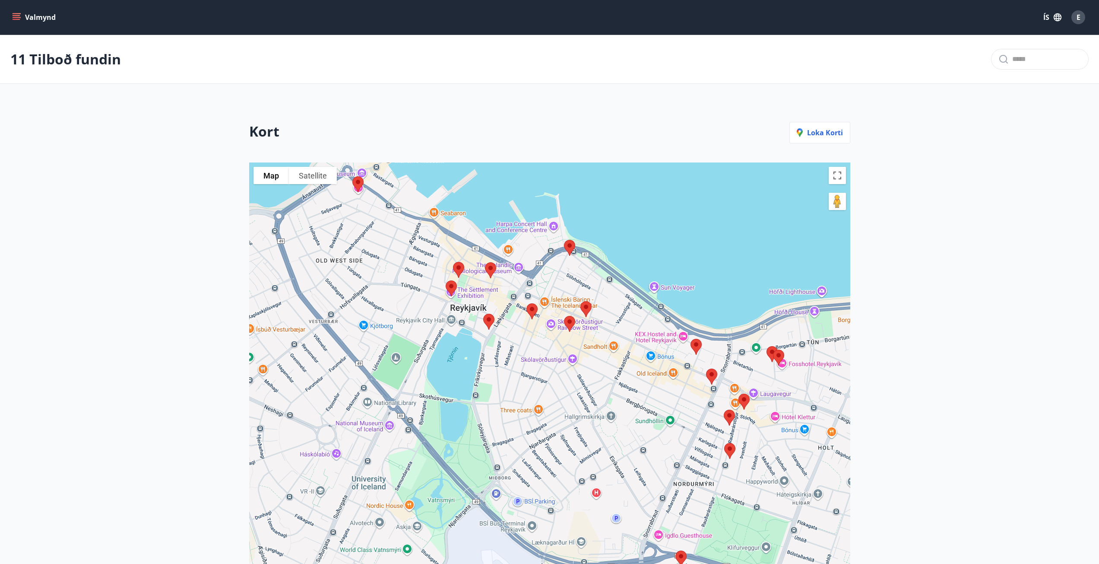
click at [569, 244] on img at bounding box center [570, 247] width 18 height 23
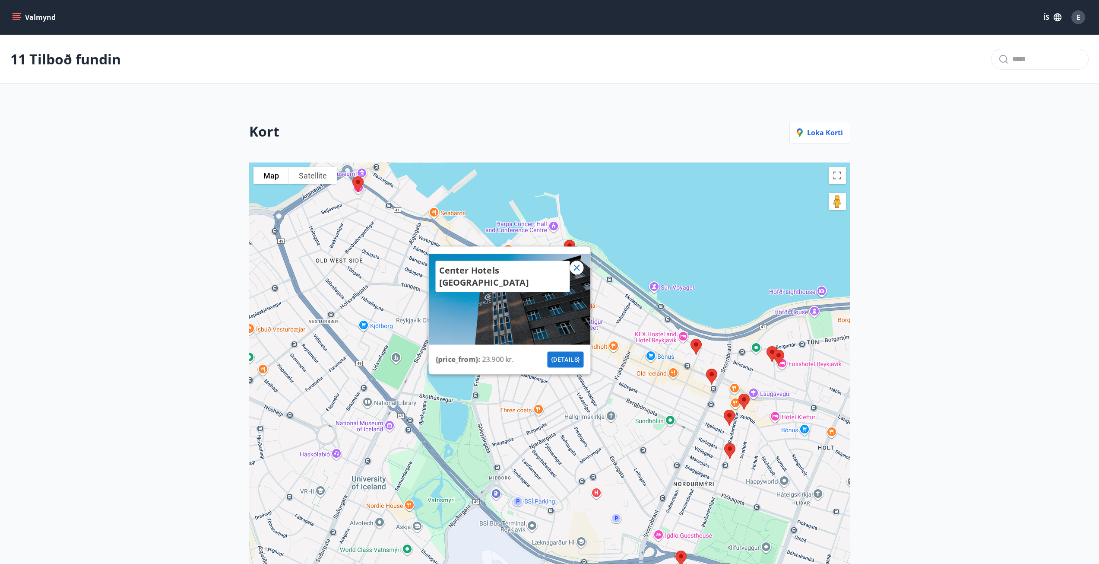
click at [578, 269] on icon at bounding box center [577, 267] width 6 height 6
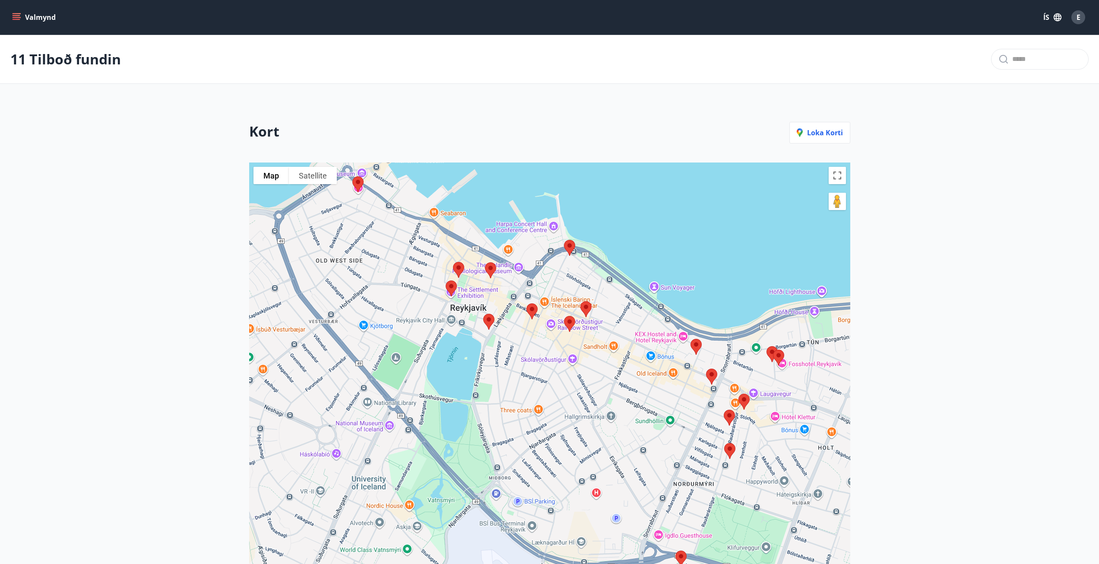
click at [571, 321] on img at bounding box center [570, 323] width 18 height 23
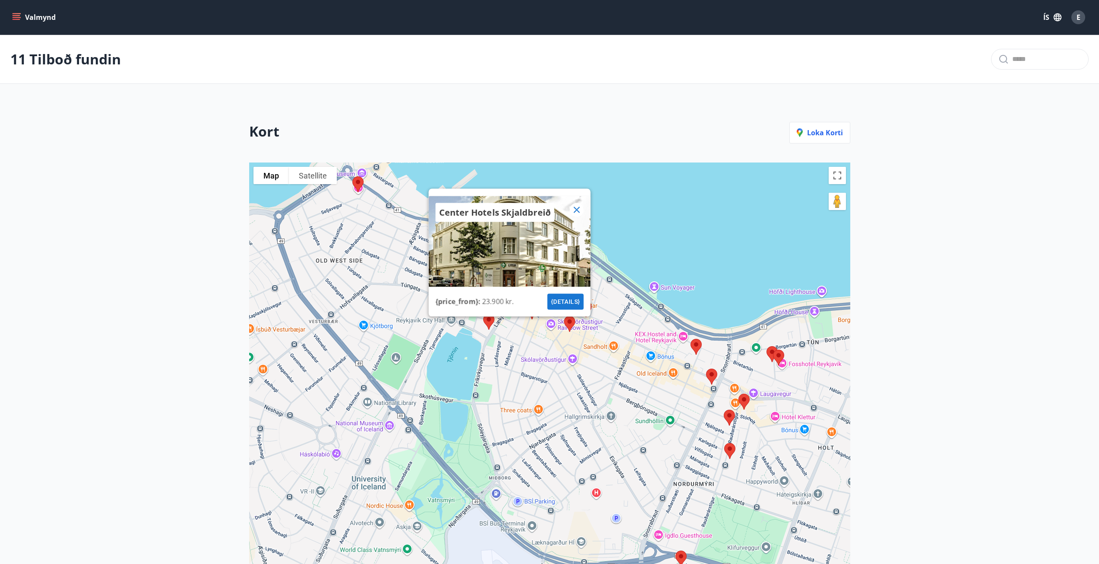
click at [576, 211] on icon at bounding box center [576, 209] width 10 height 10
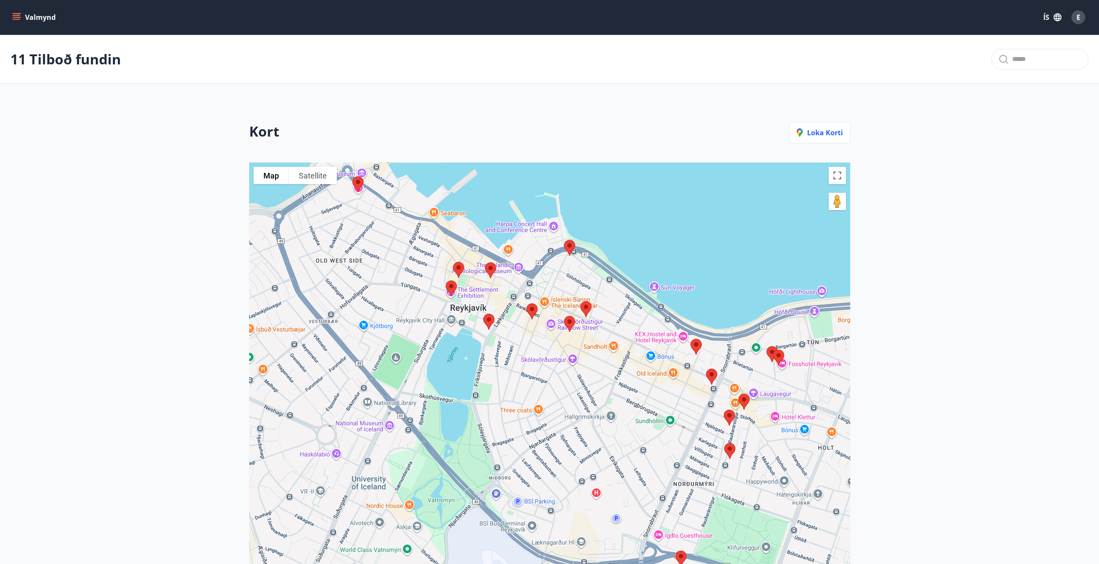
click at [589, 306] on img at bounding box center [586, 309] width 18 height 23
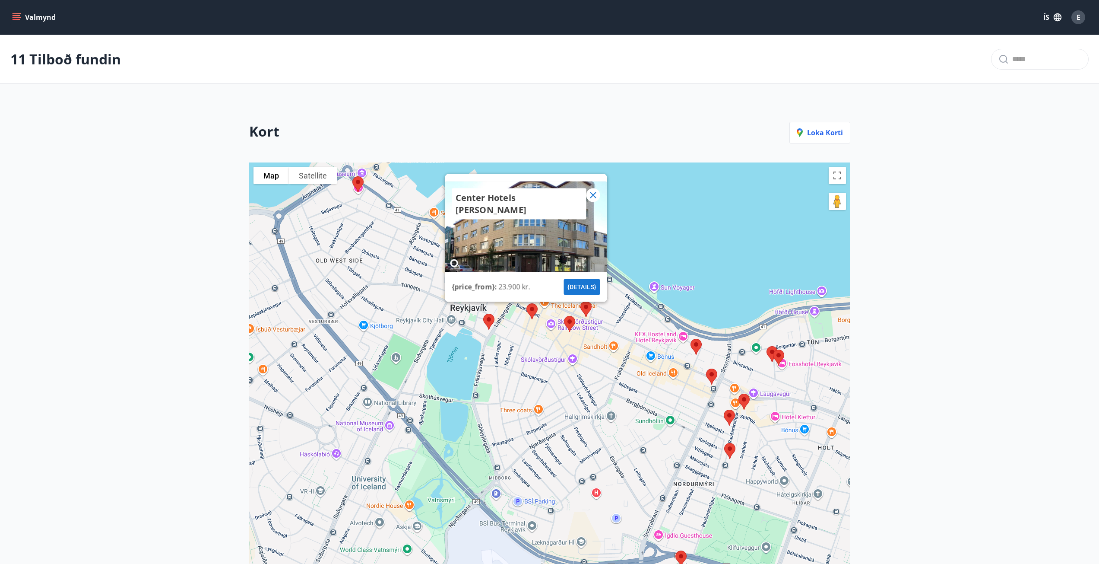
click at [593, 198] on icon at bounding box center [593, 195] width 10 height 10
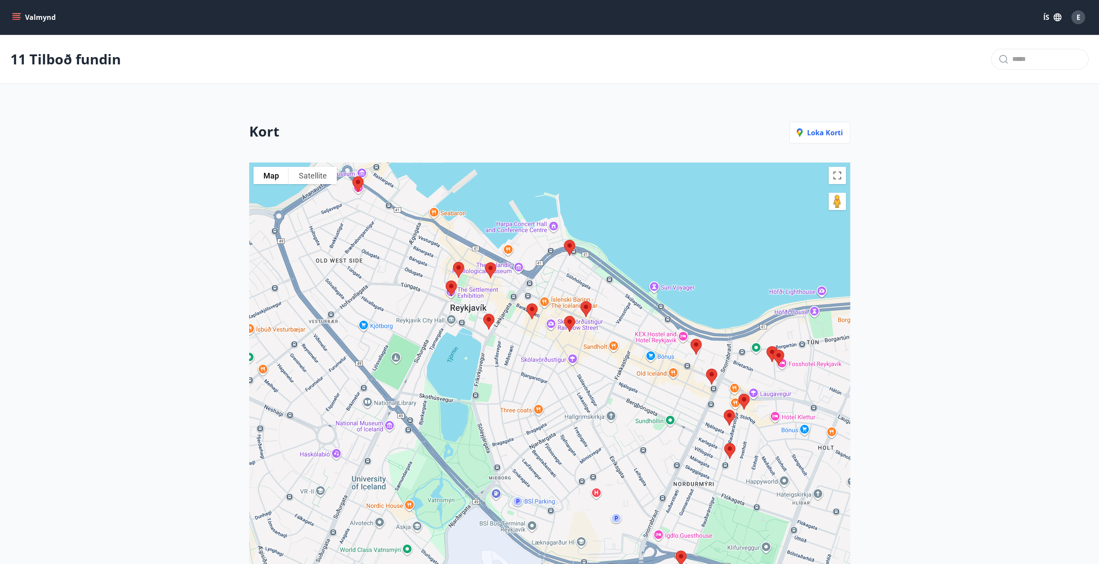
click at [771, 349] on img at bounding box center [779, 357] width 18 height 23
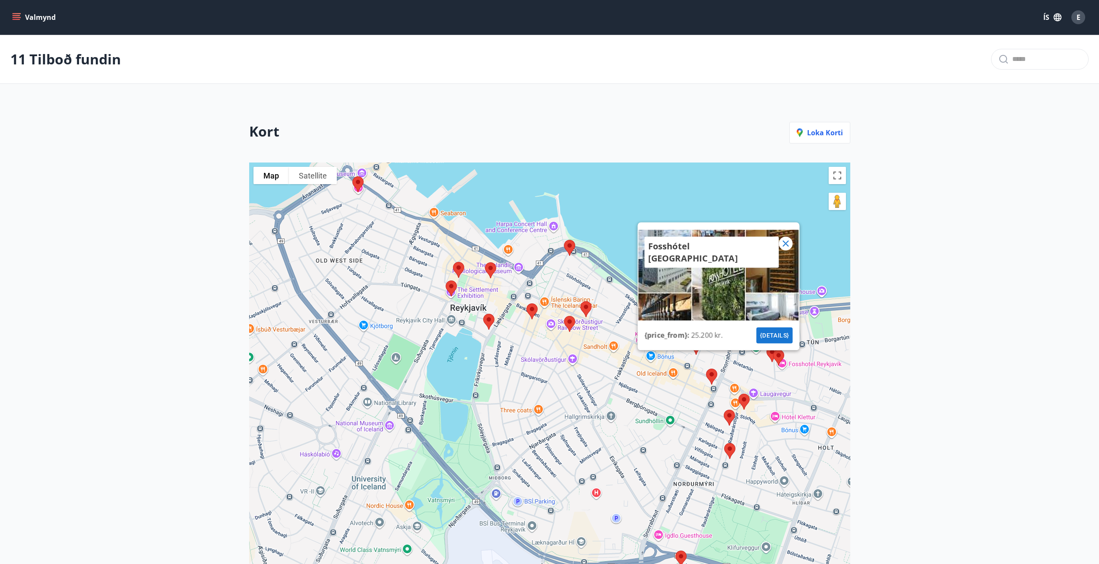
click at [787, 241] on icon at bounding box center [785, 243] width 10 height 10
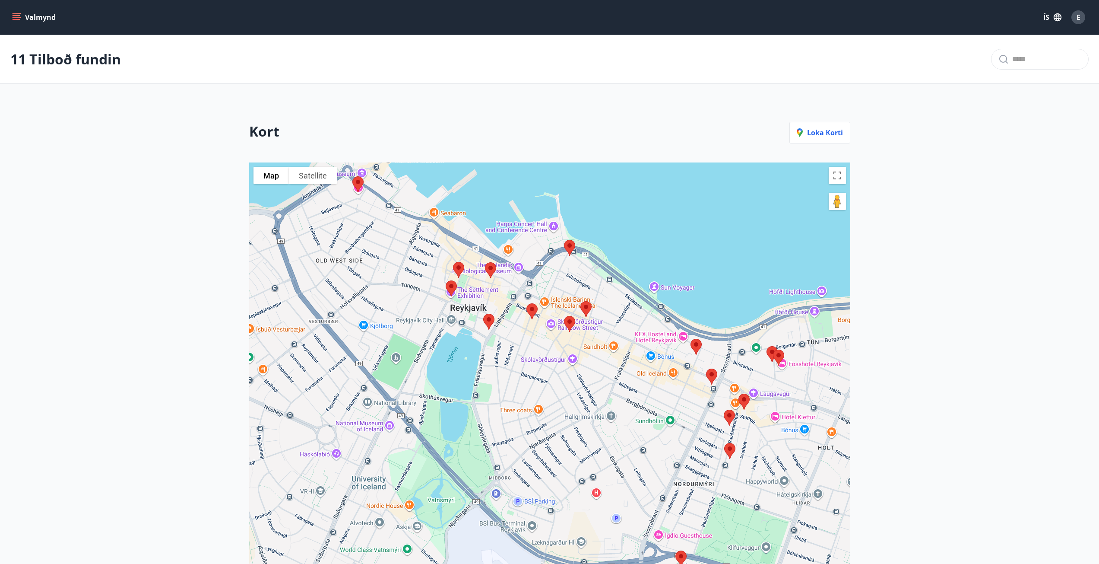
click at [779, 353] on img at bounding box center [779, 357] width 18 height 23
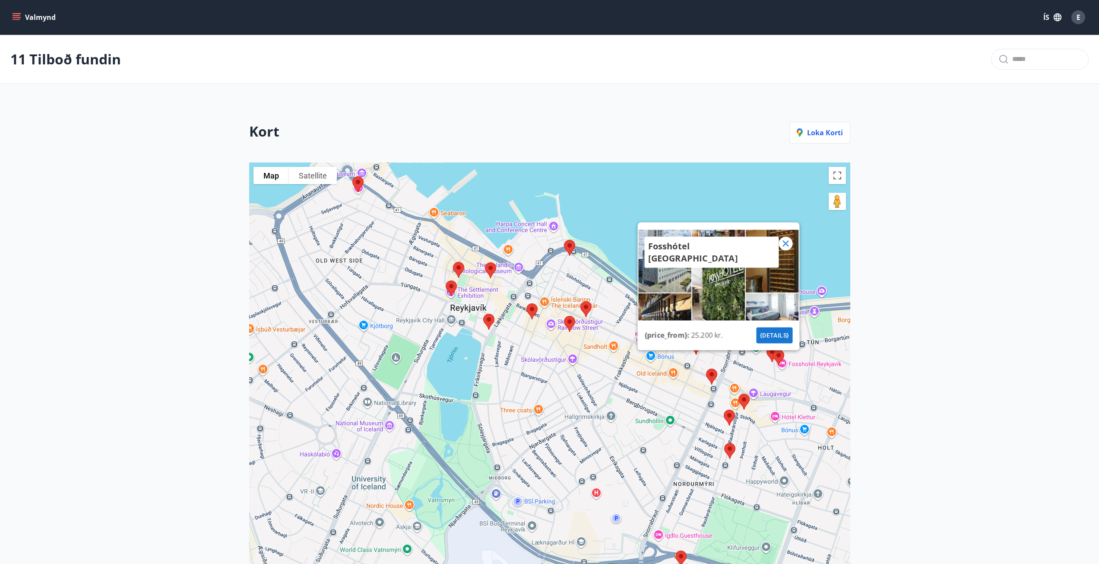
click at [788, 244] on icon at bounding box center [785, 243] width 10 height 10
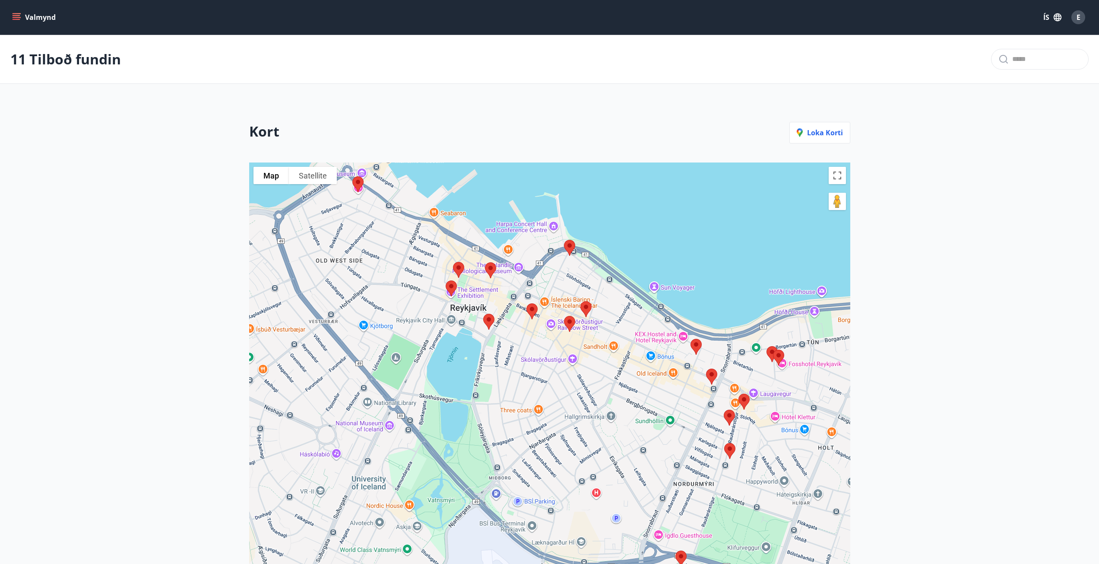
click at [767, 370] on div "To navigate, press the arrow keys." at bounding box center [549, 423] width 601 height 522
click at [767, 370] on div at bounding box center [549, 423] width 601 height 522
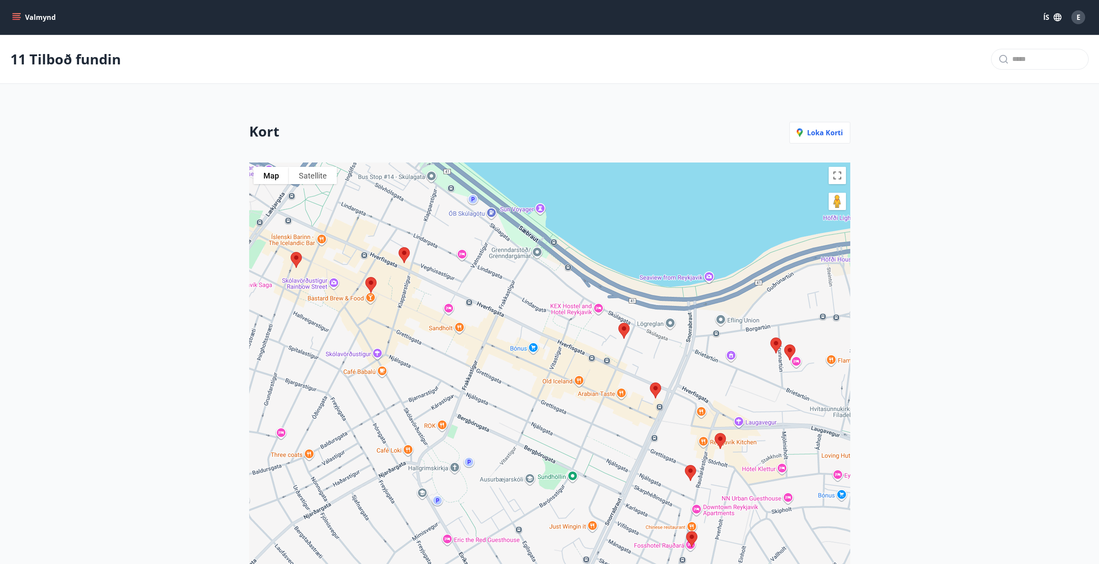
click at [776, 344] on img at bounding box center [776, 345] width 18 height 23
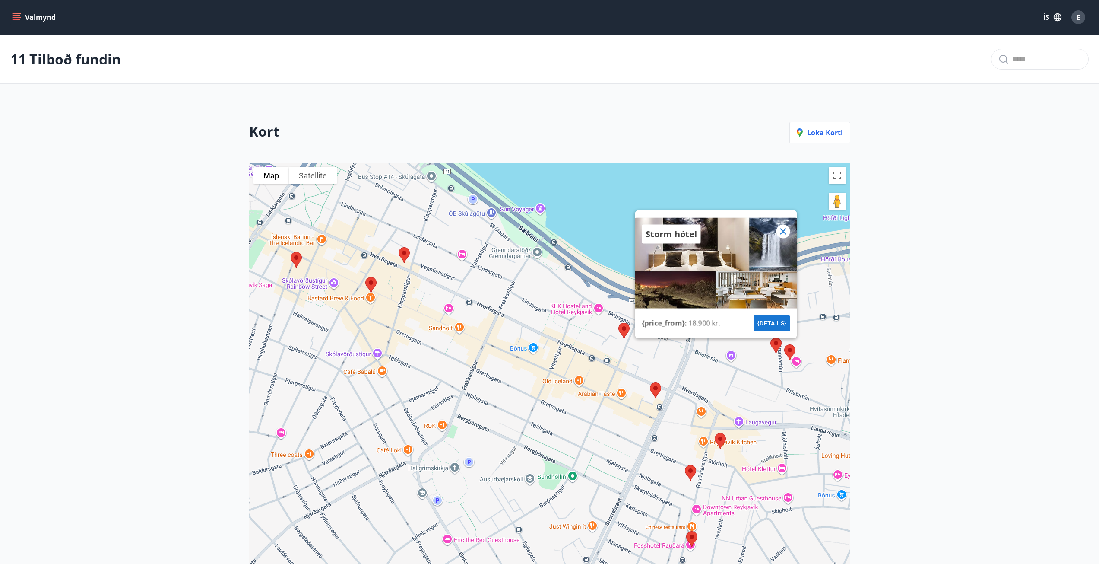
click at [783, 230] on icon at bounding box center [783, 231] width 10 height 10
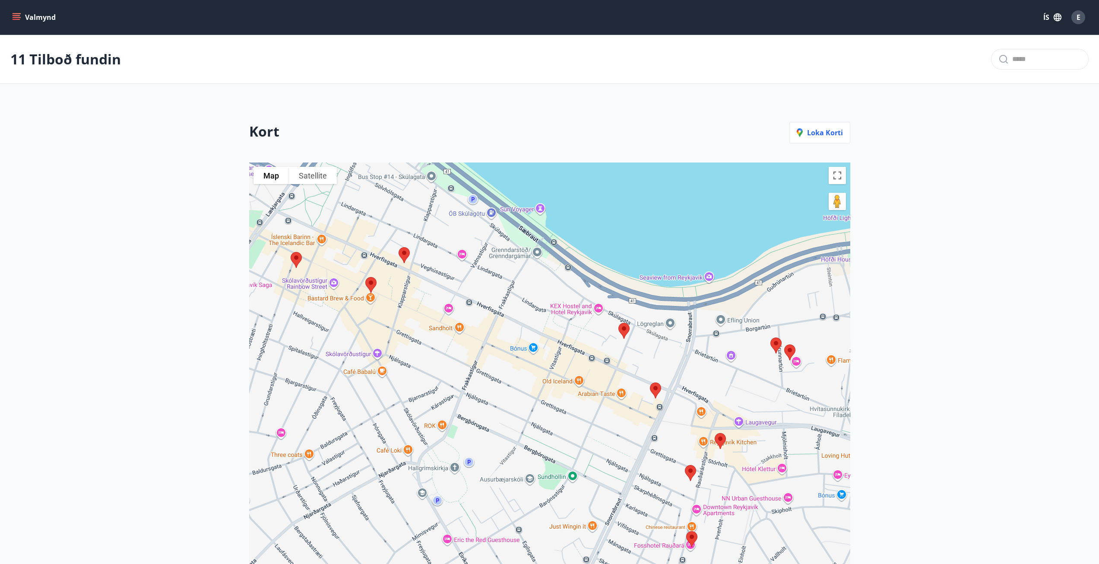
click at [722, 435] on img at bounding box center [720, 440] width 18 height 23
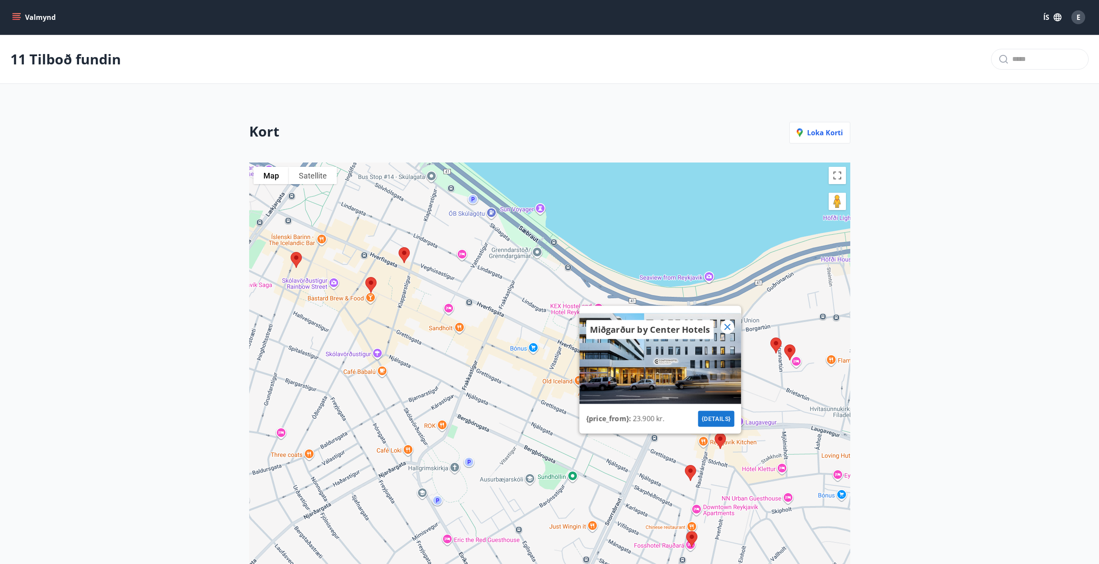
click at [726, 327] on icon at bounding box center [727, 326] width 10 height 10
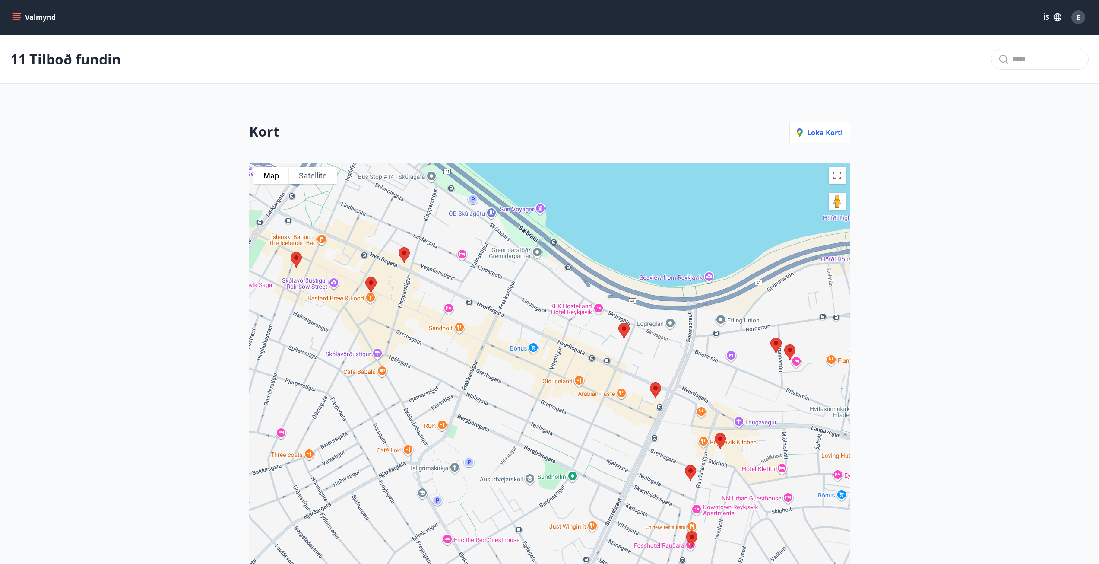
click at [688, 468] on img at bounding box center [691, 472] width 18 height 23
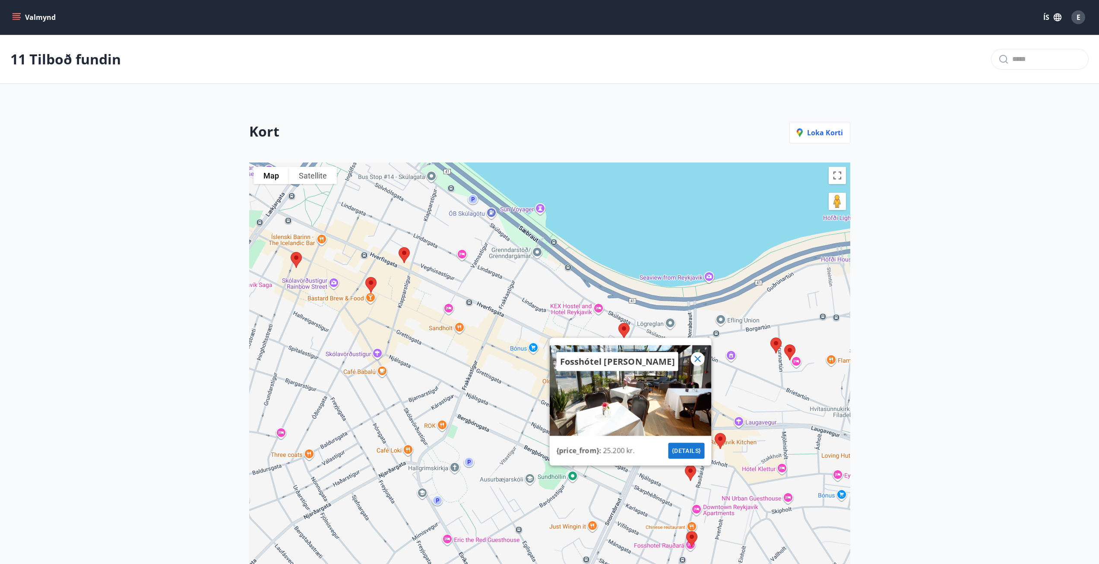
click at [700, 356] on icon at bounding box center [698, 358] width 6 height 6
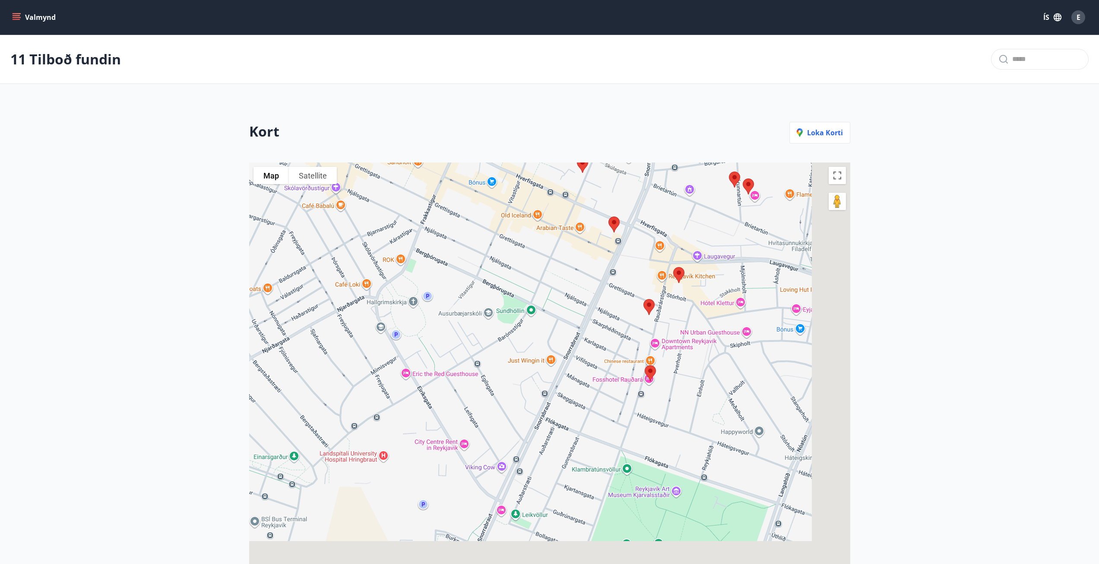
drag, startPoint x: 716, startPoint y: 545, endPoint x: 651, endPoint y: 269, distance: 284.3
click at [658, 291] on div at bounding box center [549, 423] width 601 height 522
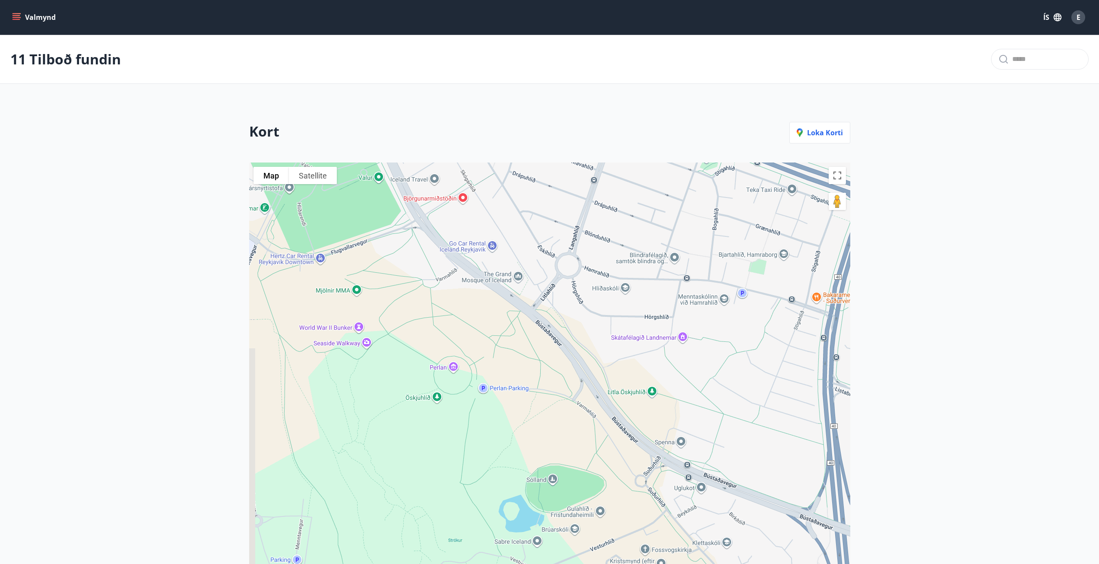
drag, startPoint x: 603, startPoint y: 329, endPoint x: 713, endPoint y: 511, distance: 213.1
click at [713, 511] on div at bounding box center [549, 423] width 601 height 522
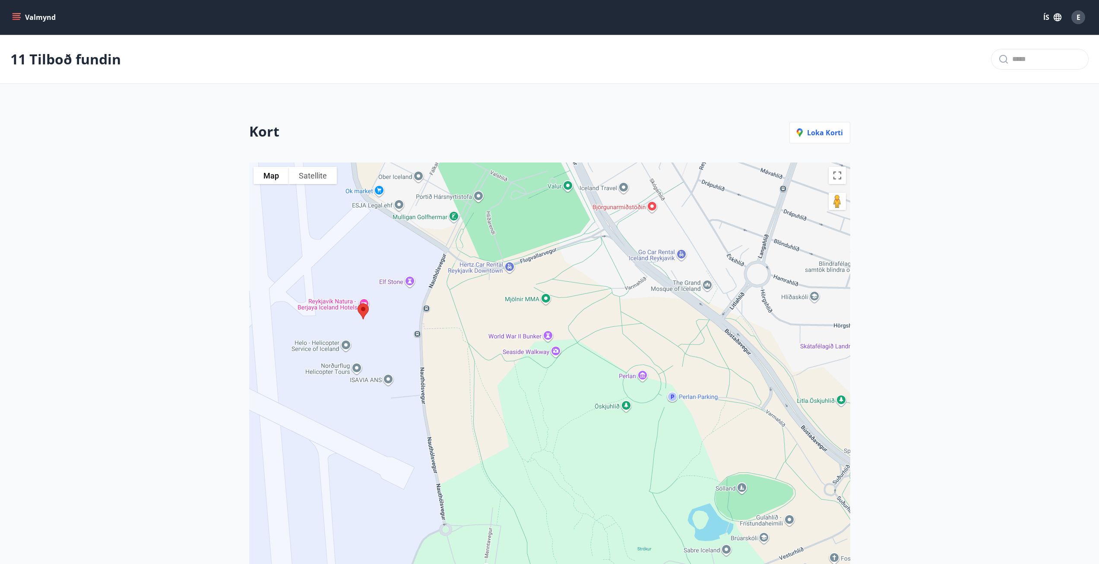
drag, startPoint x: 532, startPoint y: 423, endPoint x: 646, endPoint y: 206, distance: 245.0
click at [634, 220] on div at bounding box center [549, 423] width 601 height 522
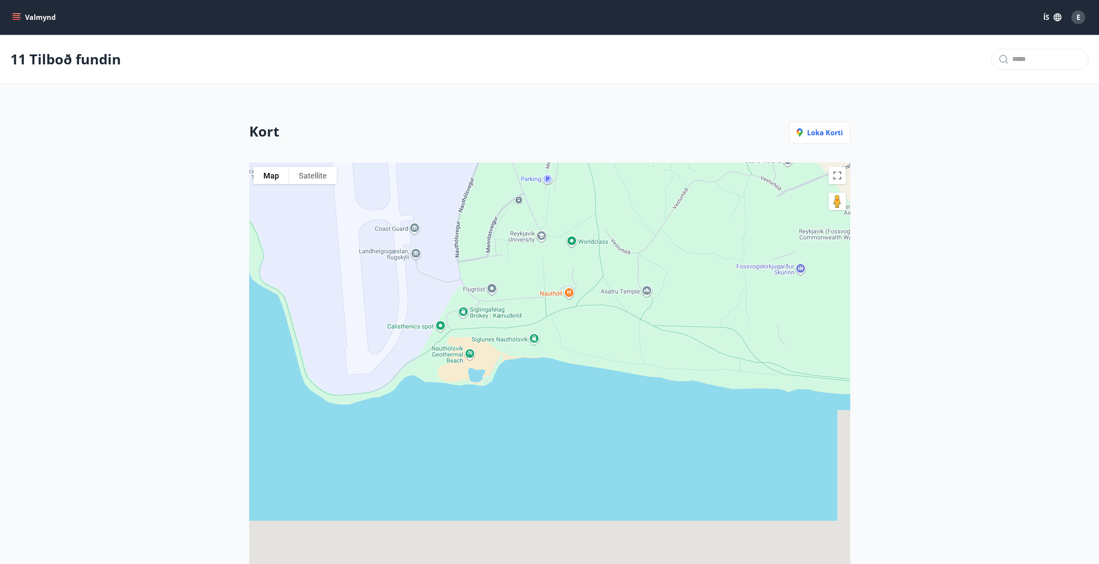
drag, startPoint x: 640, startPoint y: 301, endPoint x: 622, endPoint y: 187, distance: 114.6
click at [626, 216] on div at bounding box center [549, 423] width 601 height 522
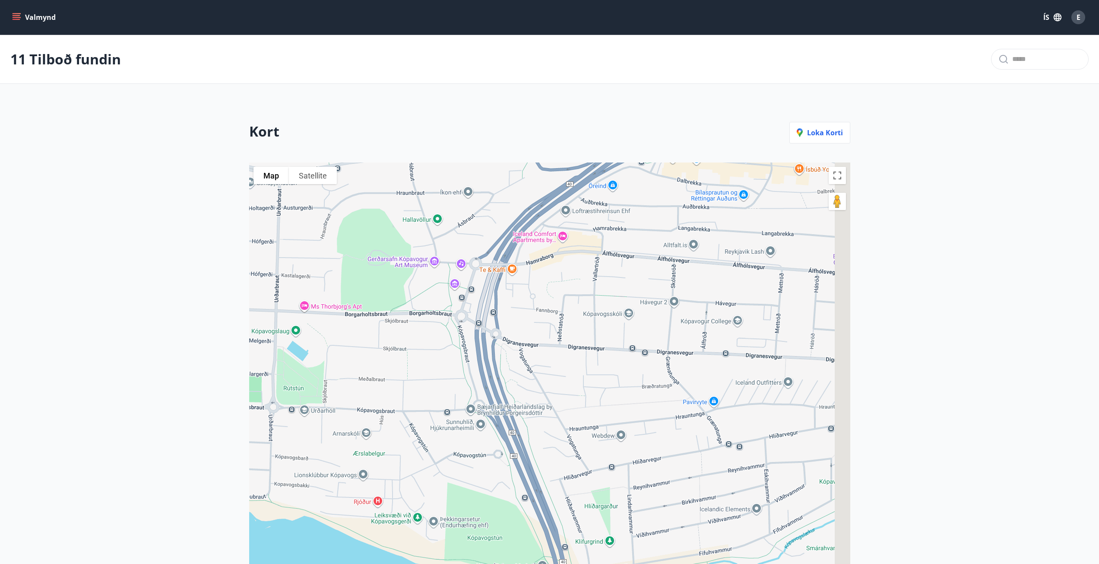
drag, startPoint x: 728, startPoint y: 334, endPoint x: 397, endPoint y: 322, distance: 330.6
click at [400, 322] on div at bounding box center [549, 423] width 601 height 522
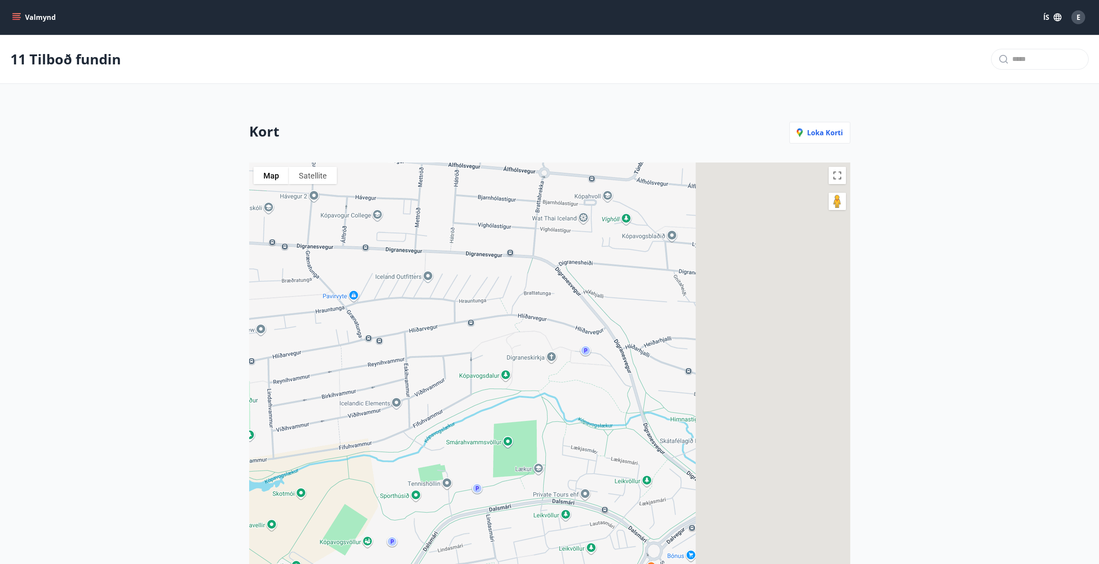
drag, startPoint x: 747, startPoint y: 447, endPoint x: 385, endPoint y: 319, distance: 383.9
click at [386, 321] on div at bounding box center [549, 423] width 601 height 522
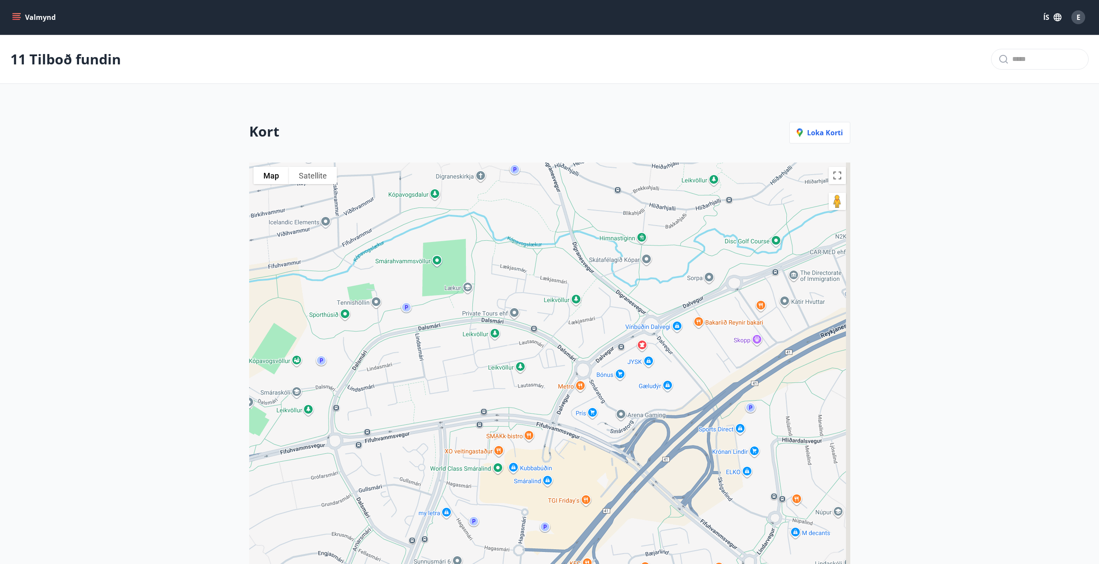
drag, startPoint x: 562, startPoint y: 410, endPoint x: 537, endPoint y: 255, distance: 156.6
click at [537, 255] on div at bounding box center [549, 423] width 601 height 522
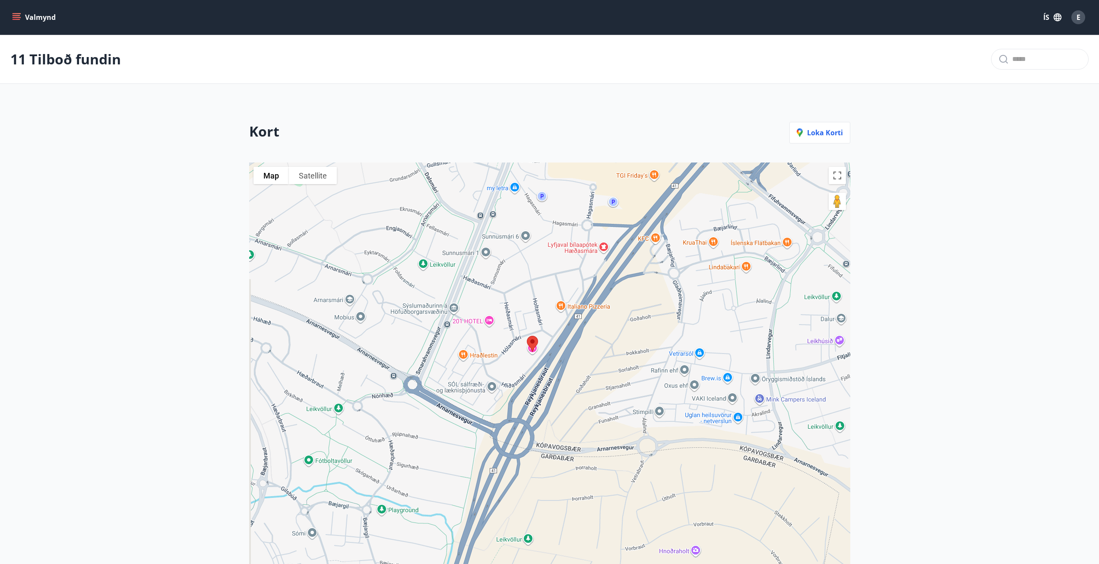
drag, startPoint x: 527, startPoint y: 396, endPoint x: 651, endPoint y: 340, distance: 136.3
click at [651, 340] on div at bounding box center [549, 423] width 601 height 522
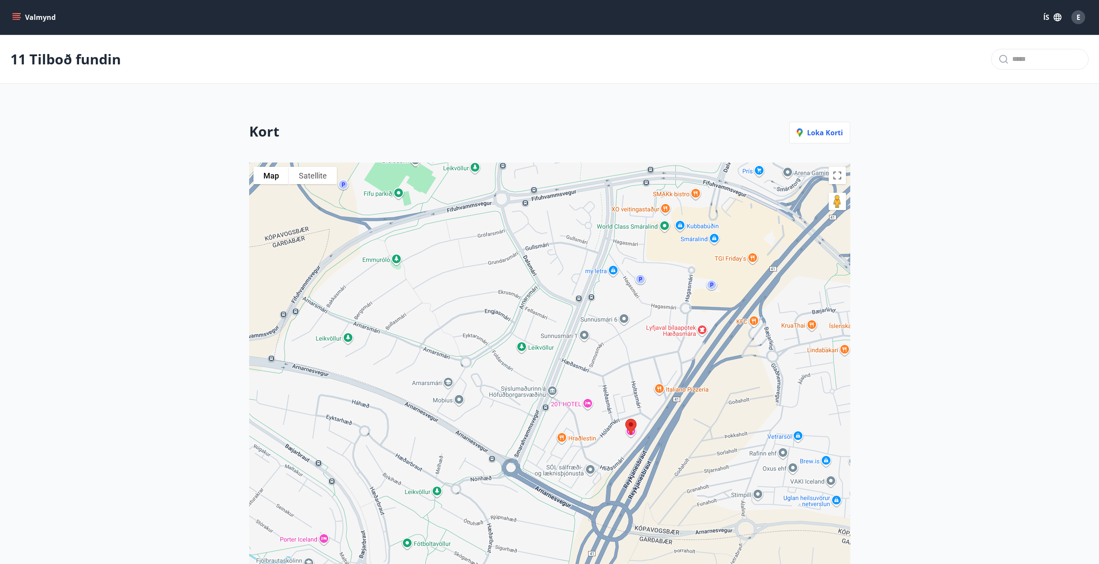
drag, startPoint x: 567, startPoint y: 323, endPoint x: 593, endPoint y: 429, distance: 109.4
click at [593, 429] on div at bounding box center [549, 423] width 601 height 522
click at [630, 424] on img at bounding box center [631, 426] width 18 height 23
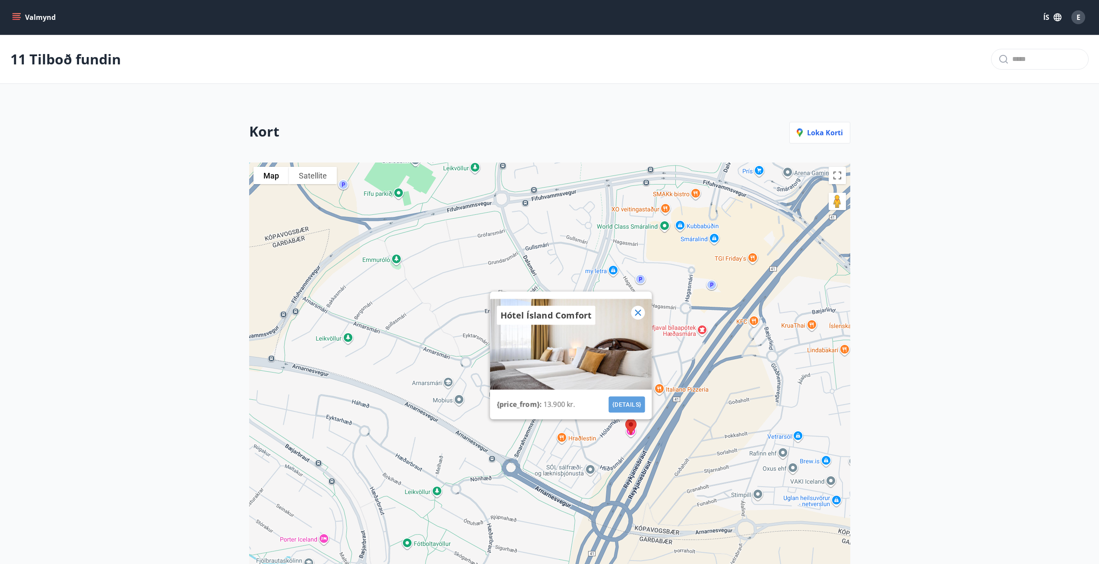
click at [625, 400] on button "{details}" at bounding box center [627, 404] width 36 height 16
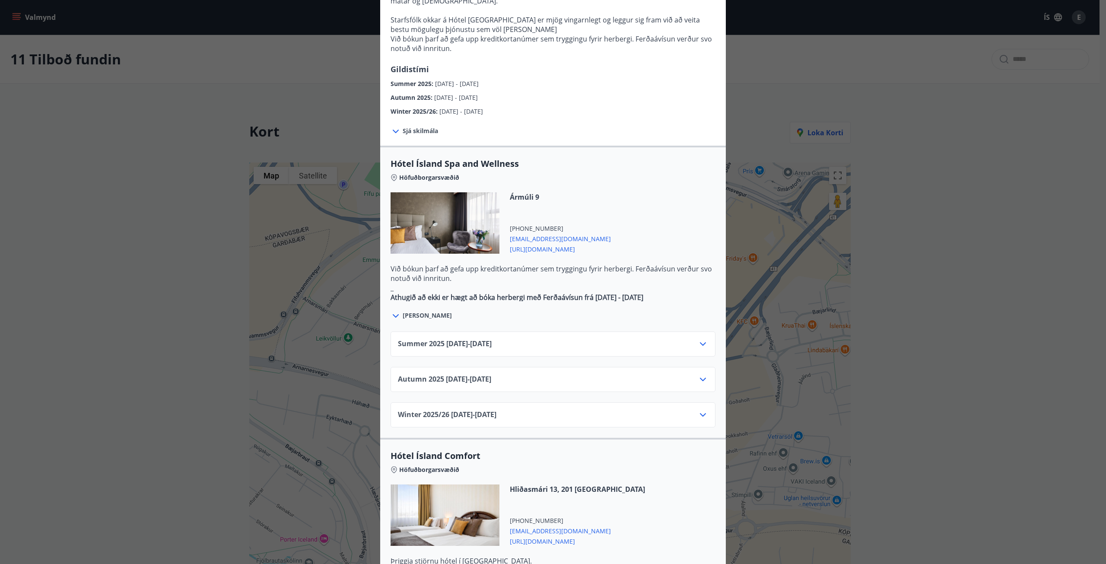
scroll to position [346, 0]
click at [705, 366] on div "Autumn [PHONE_NUMBER][DATE] - [DATE]" at bounding box center [552, 378] width 325 height 25
click at [701, 374] on icon at bounding box center [703, 379] width 10 height 10
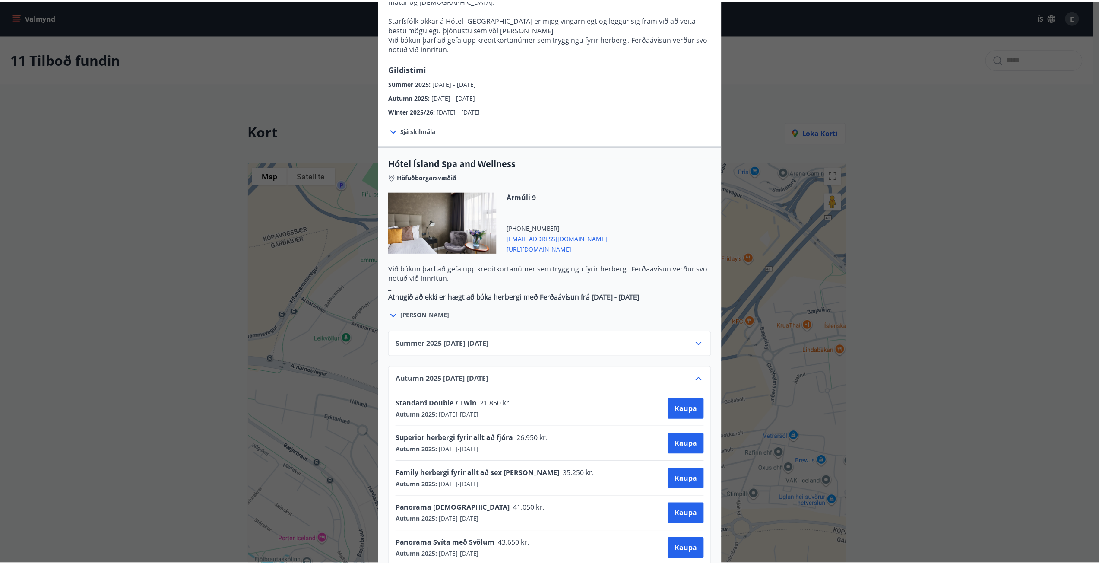
scroll to position [432, 0]
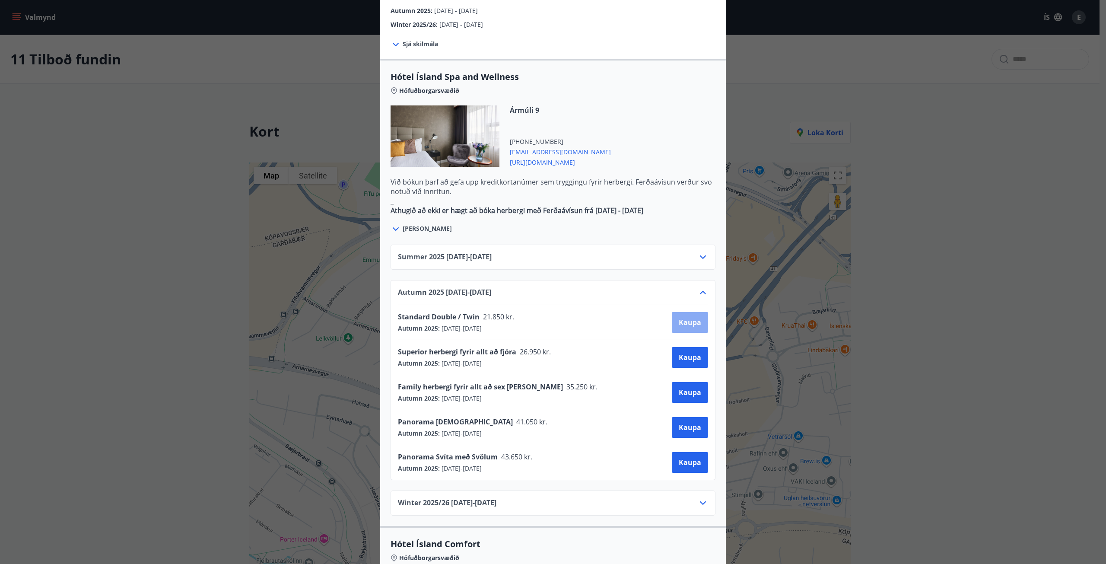
click at [683, 317] on span "Kaupa" at bounding box center [690, 322] width 22 height 10
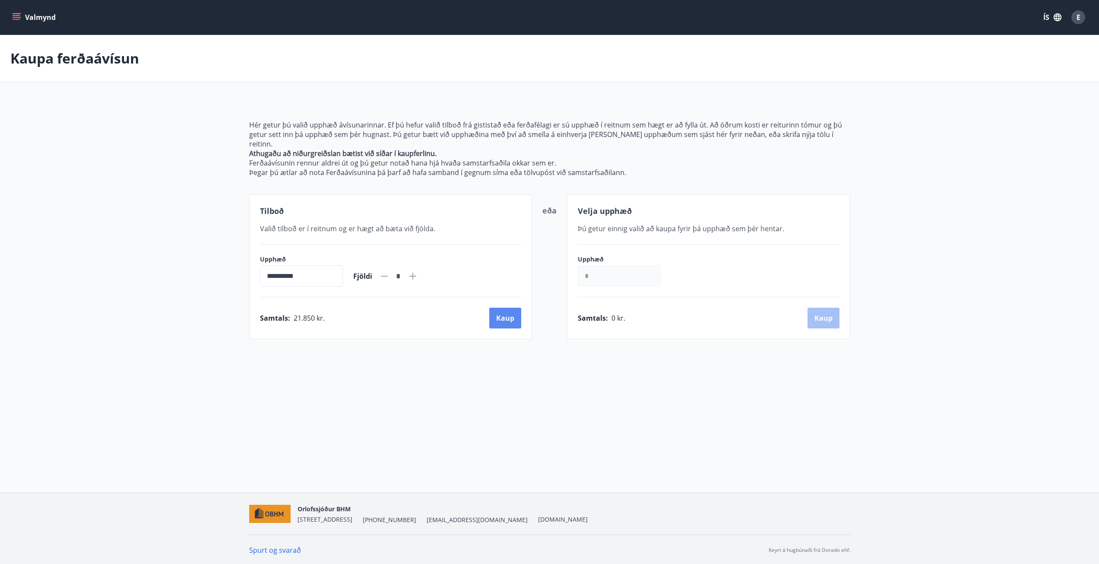
click at [494, 308] on button "Kaup" at bounding box center [505, 318] width 32 height 21
